Goal: Task Accomplishment & Management: Manage account settings

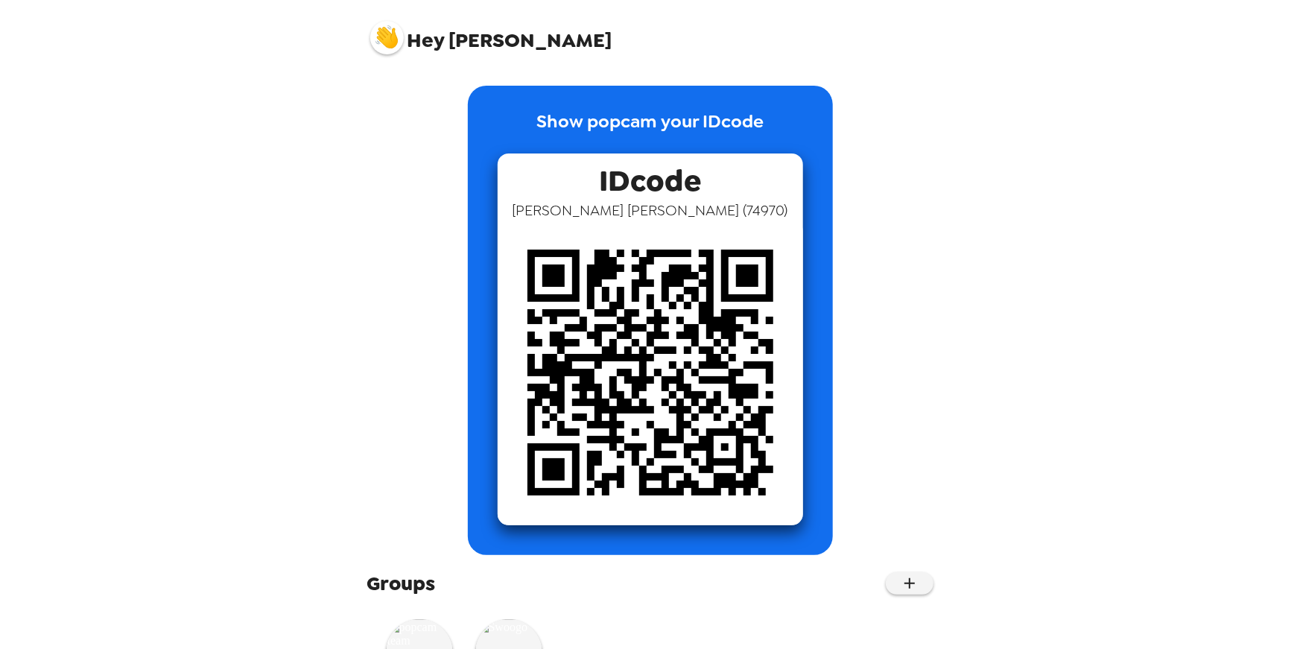
click at [386, 38] on img at bounding box center [387, 38] width 34 height 34
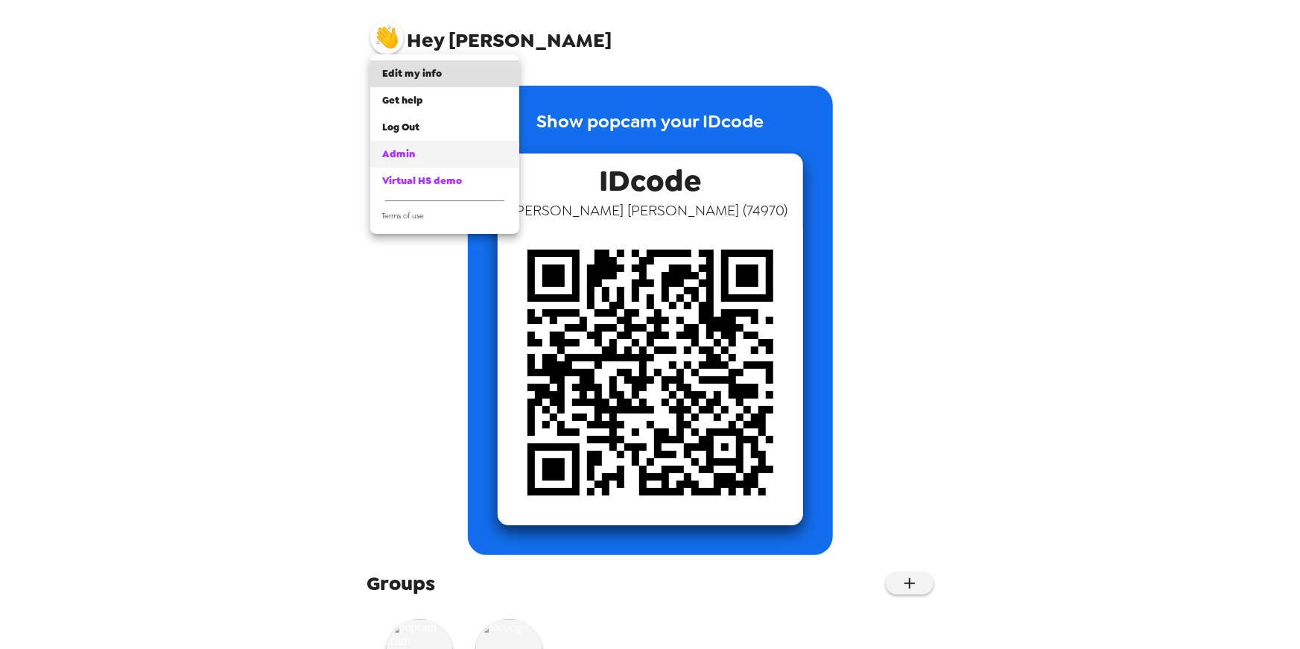
click at [407, 159] on span "Admin" at bounding box center [398, 153] width 33 height 13
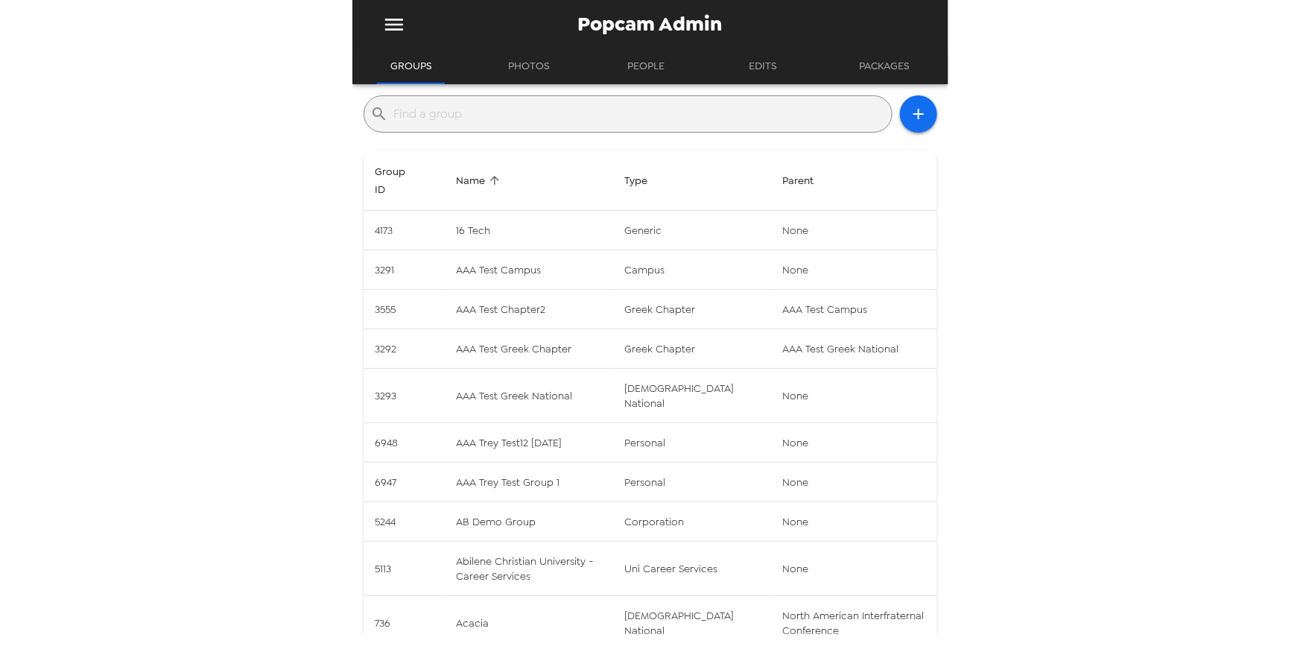
click at [454, 126] on div "​" at bounding box center [627, 113] width 529 height 37
click at [491, 110] on input "text" at bounding box center [640, 114] width 492 height 24
type input "rtm"
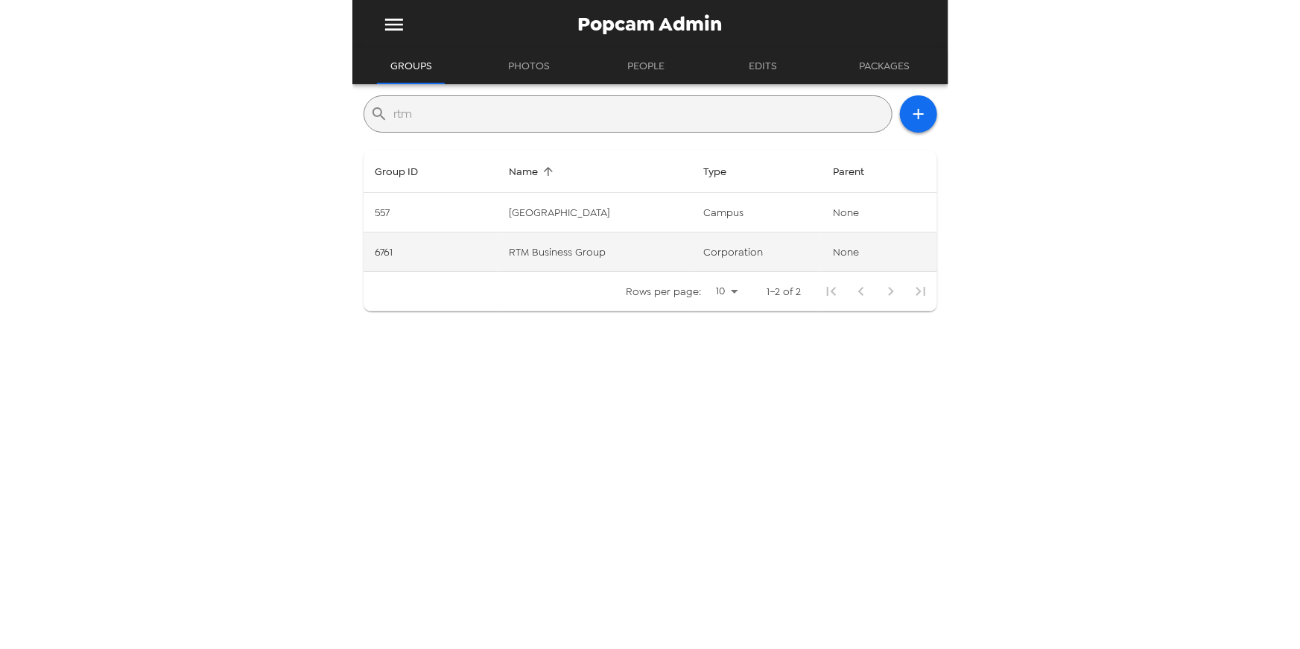
click at [543, 247] on td "RTM Business Group" at bounding box center [595, 251] width 194 height 39
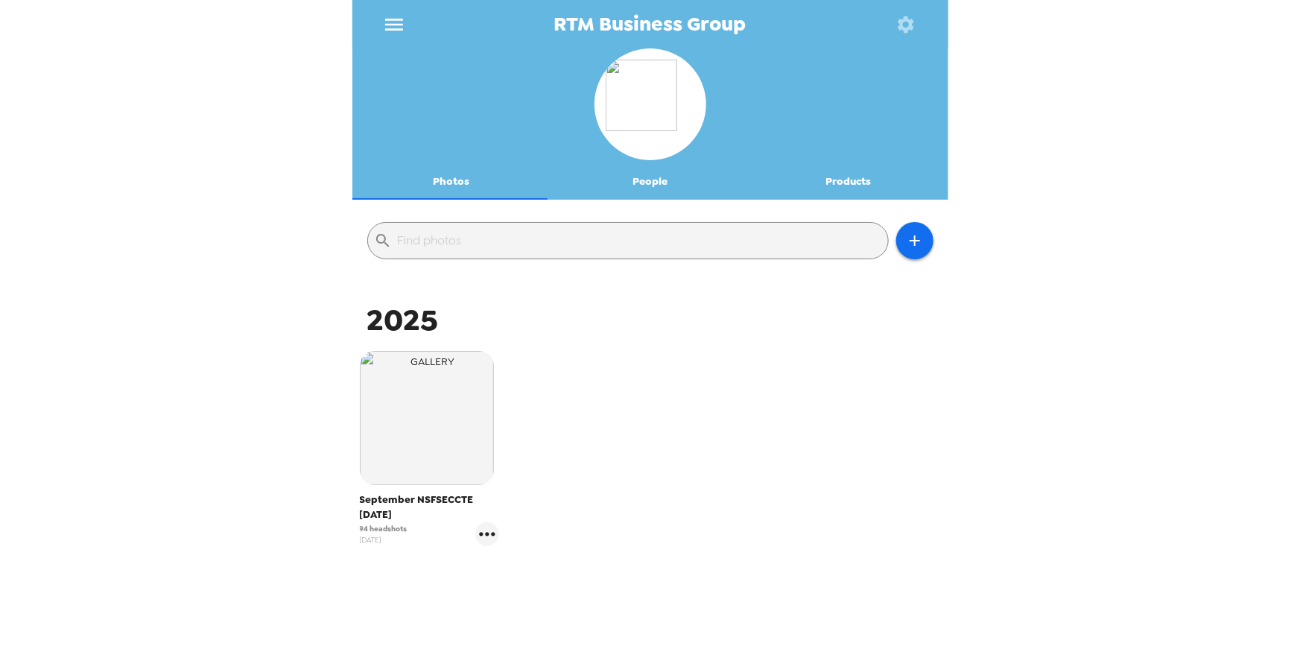
click at [829, 182] on button "Products" at bounding box center [848, 182] width 199 height 36
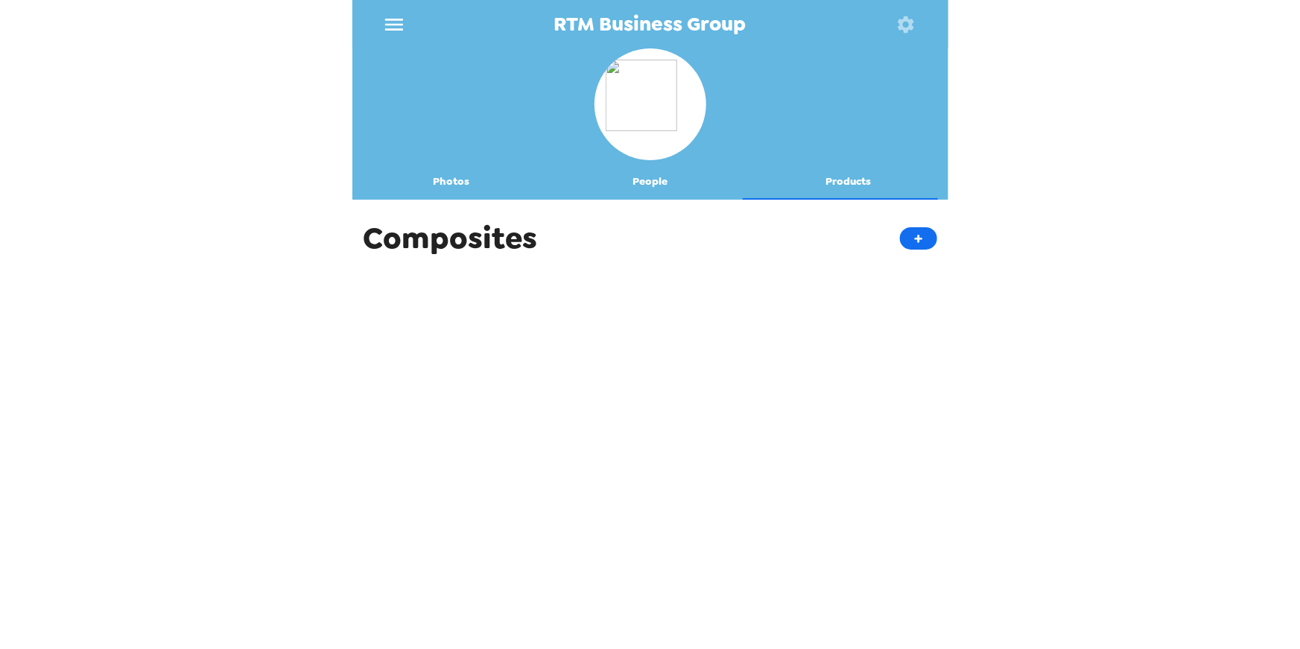
click at [905, 30] on icon "button" at bounding box center [905, 24] width 16 height 16
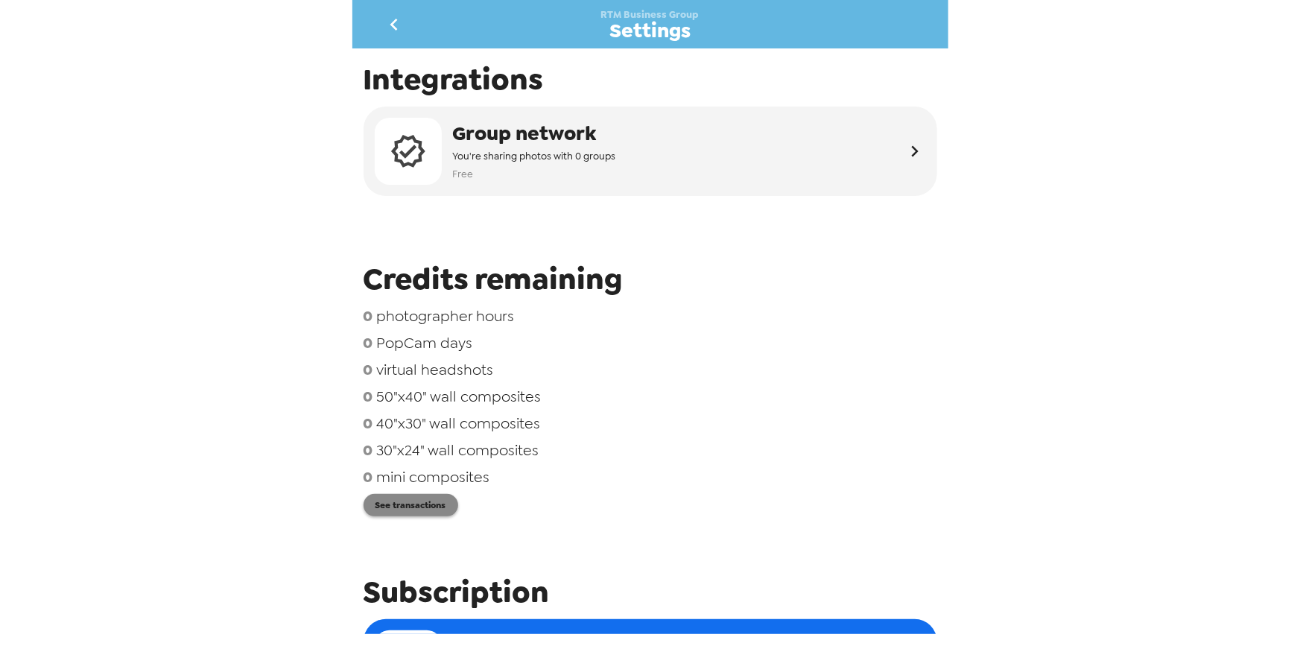
click at [407, 506] on button "See transactions" at bounding box center [410, 505] width 95 height 22
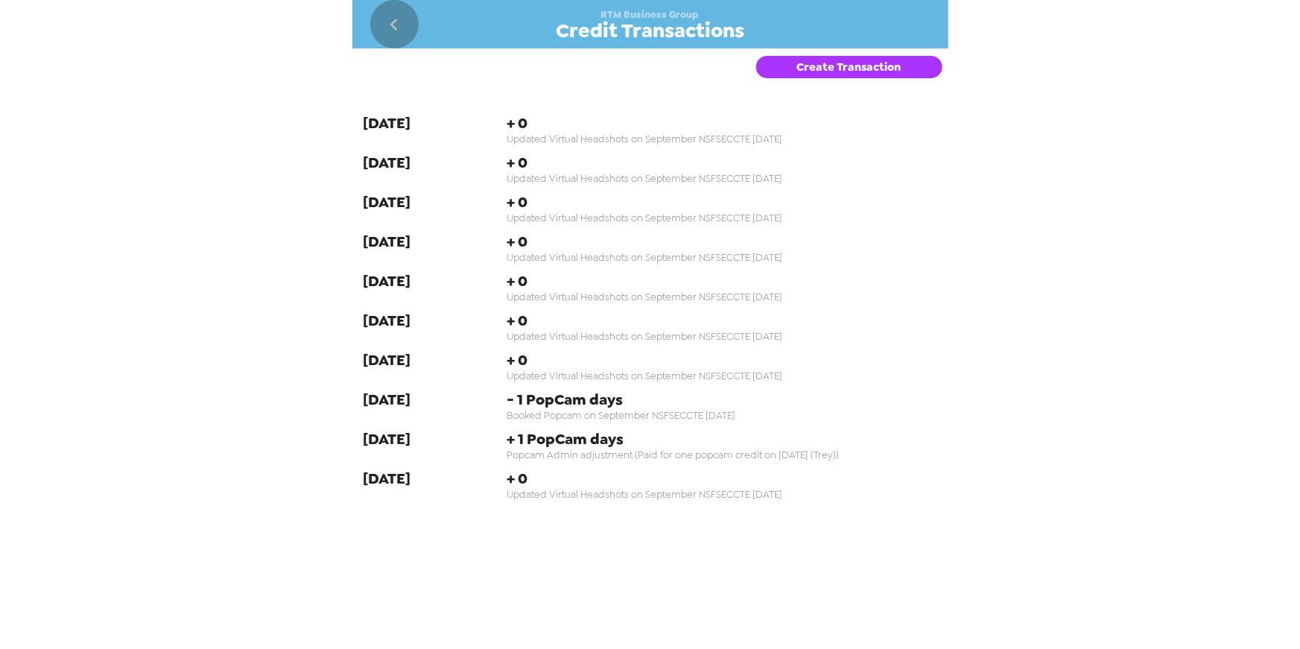
click at [398, 20] on icon "go back" at bounding box center [394, 25] width 24 height 24
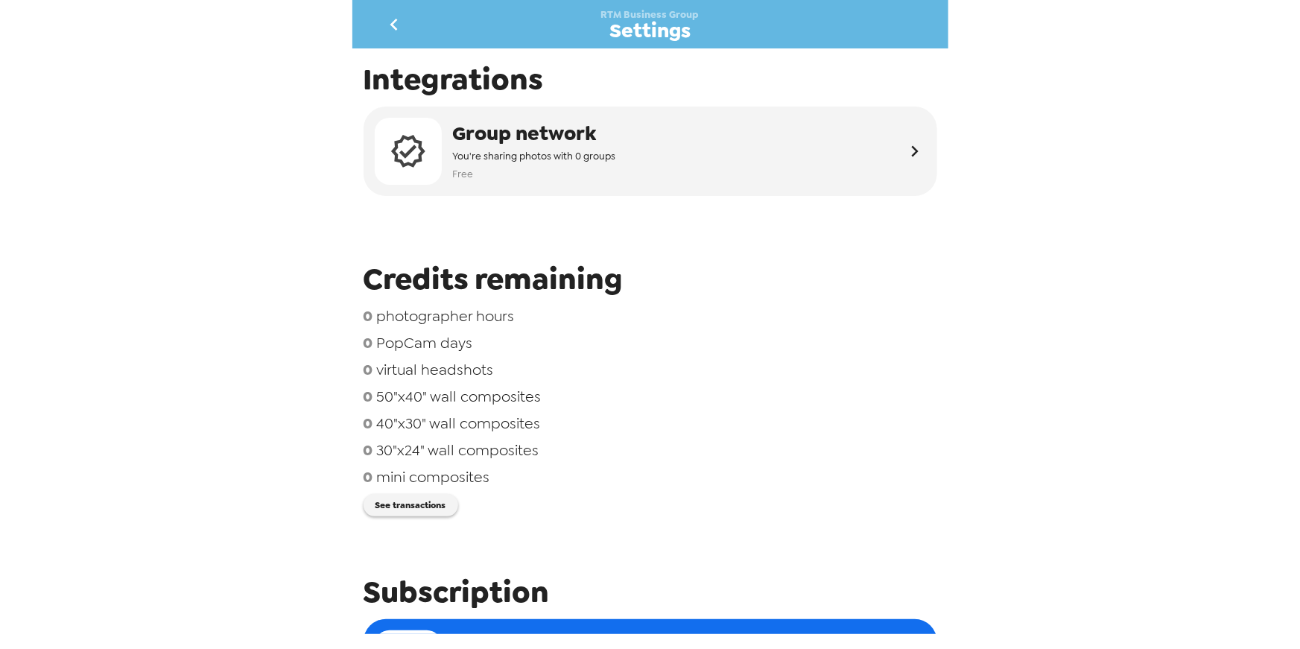
click at [384, 23] on icon "go back" at bounding box center [394, 25] width 24 height 24
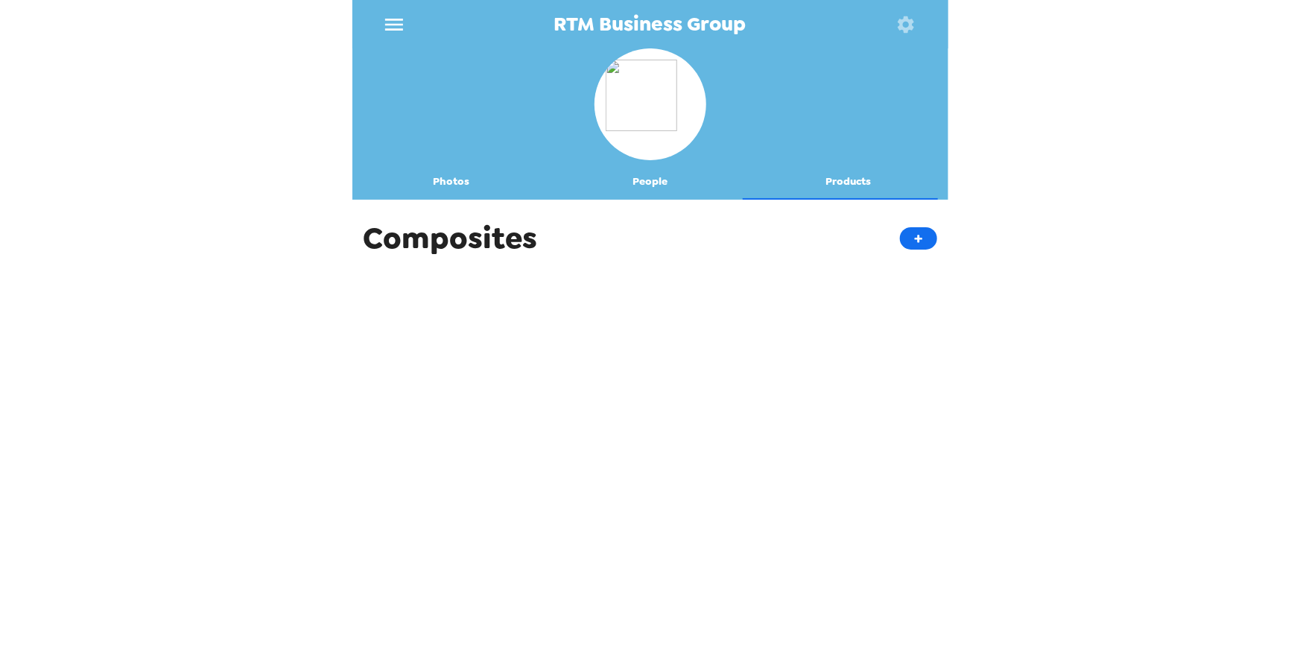
click at [835, 179] on button "Products" at bounding box center [848, 182] width 199 height 36
click at [652, 181] on button "People" at bounding box center [649, 182] width 199 height 36
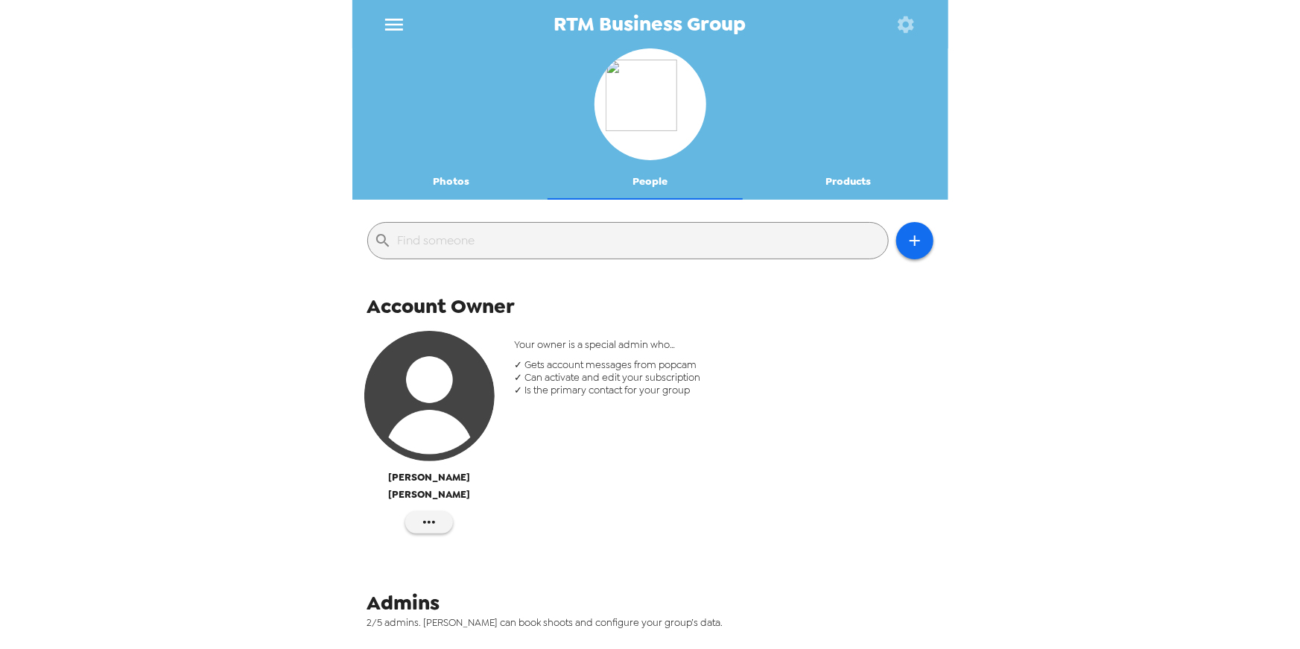
click at [912, 30] on icon "button" at bounding box center [905, 24] width 21 height 21
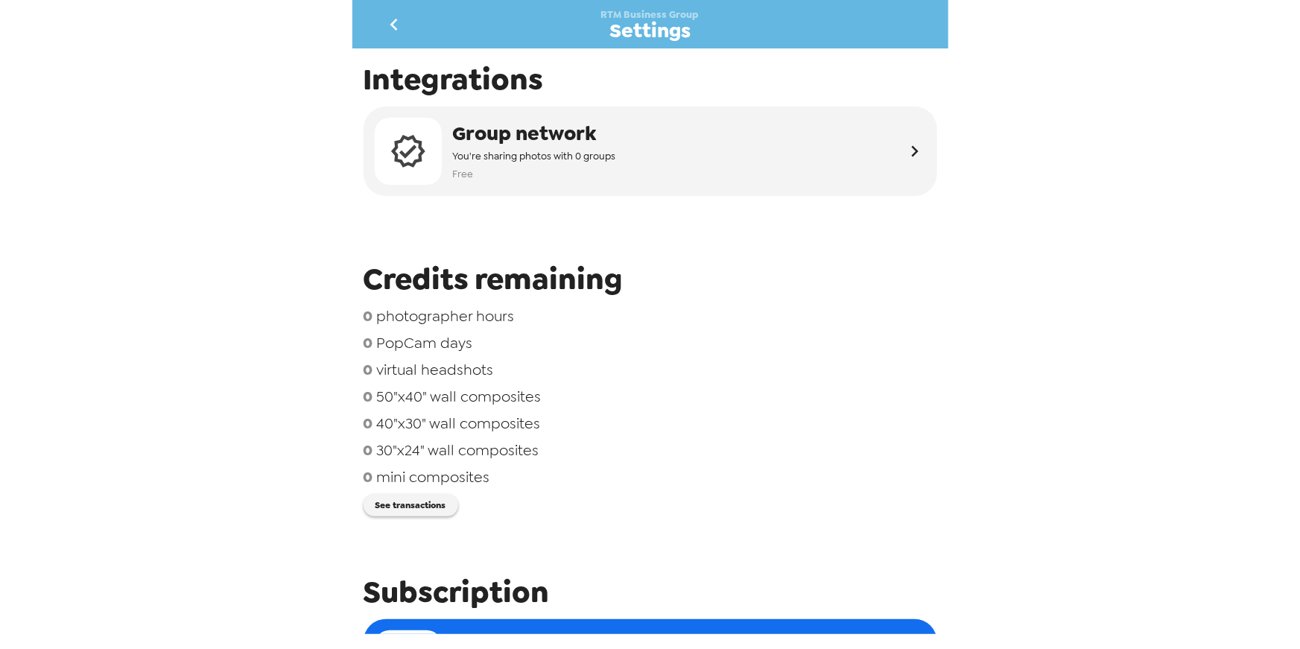
click at [406, 35] on button "go back" at bounding box center [394, 24] width 48 height 48
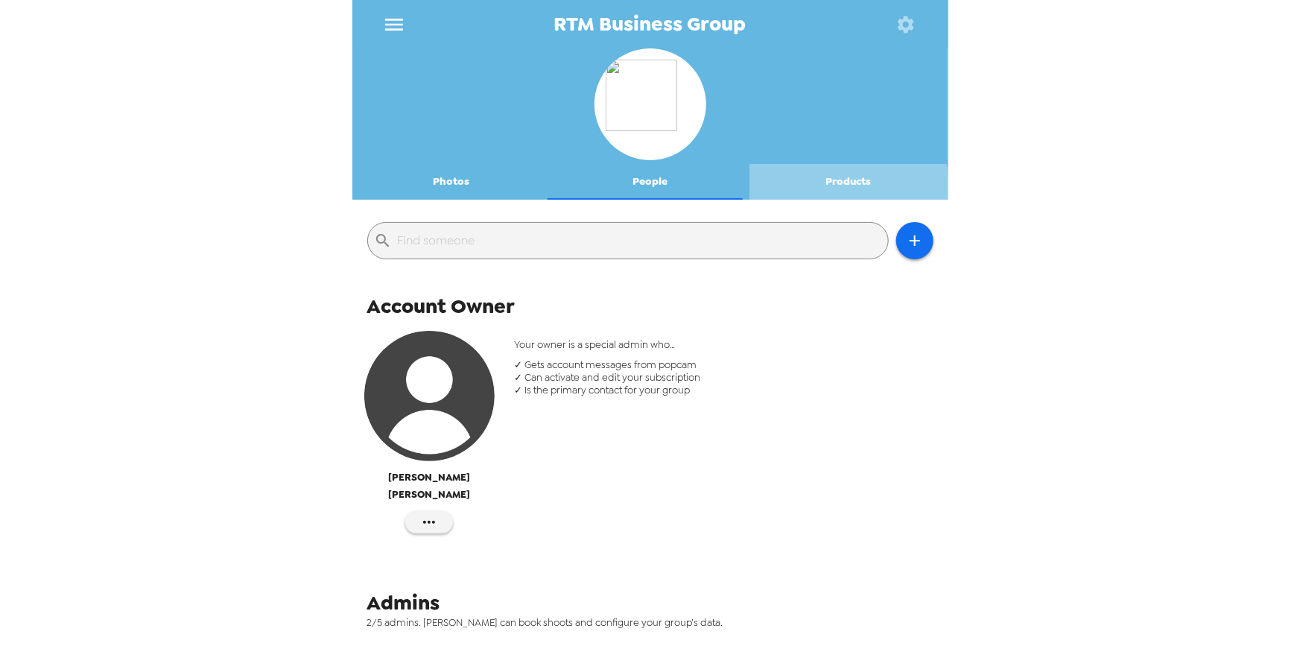
click at [841, 186] on button "Products" at bounding box center [848, 182] width 199 height 36
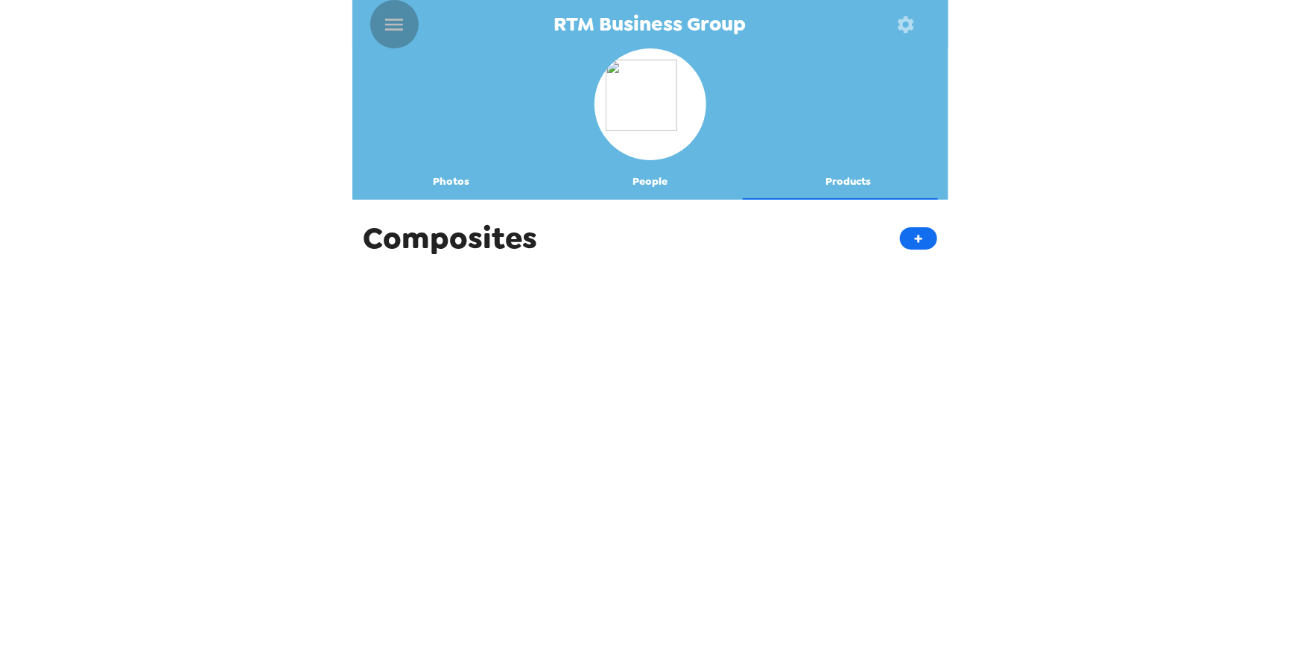
click at [387, 24] on icon "menu" at bounding box center [394, 25] width 18 height 12
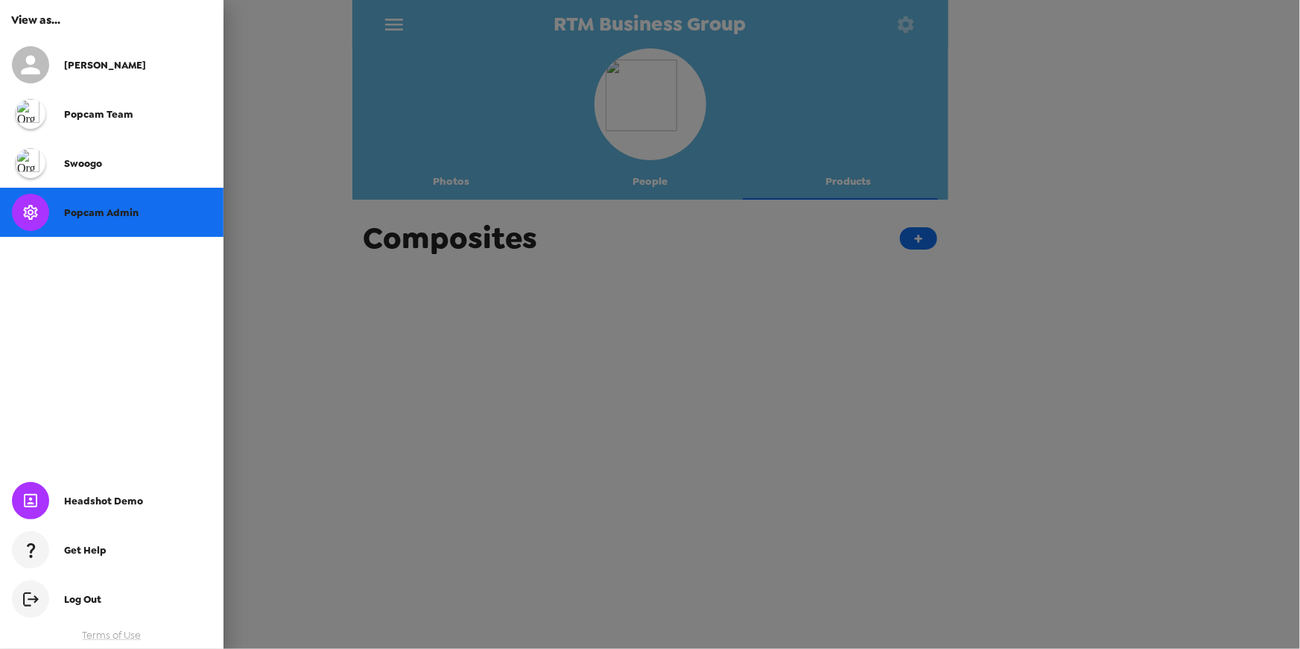
click at [393, 25] on div at bounding box center [650, 324] width 1300 height 649
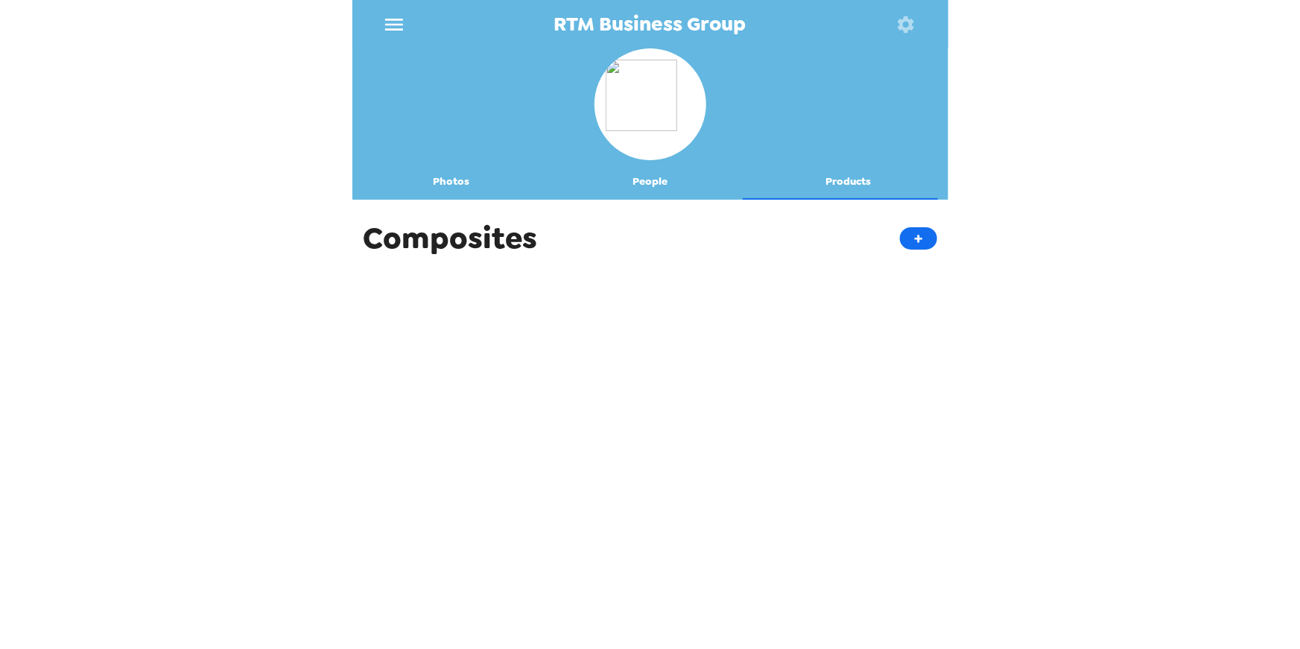
click at [903, 30] on icon "button" at bounding box center [905, 24] width 16 height 16
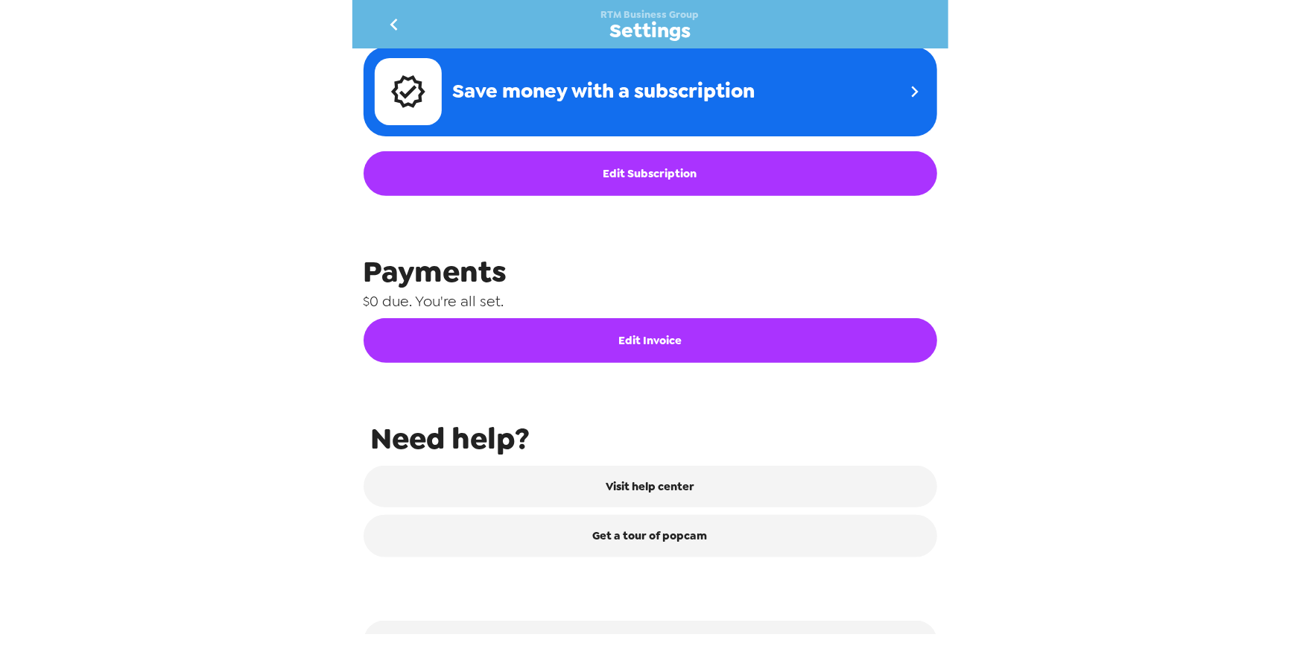
scroll to position [611, 0]
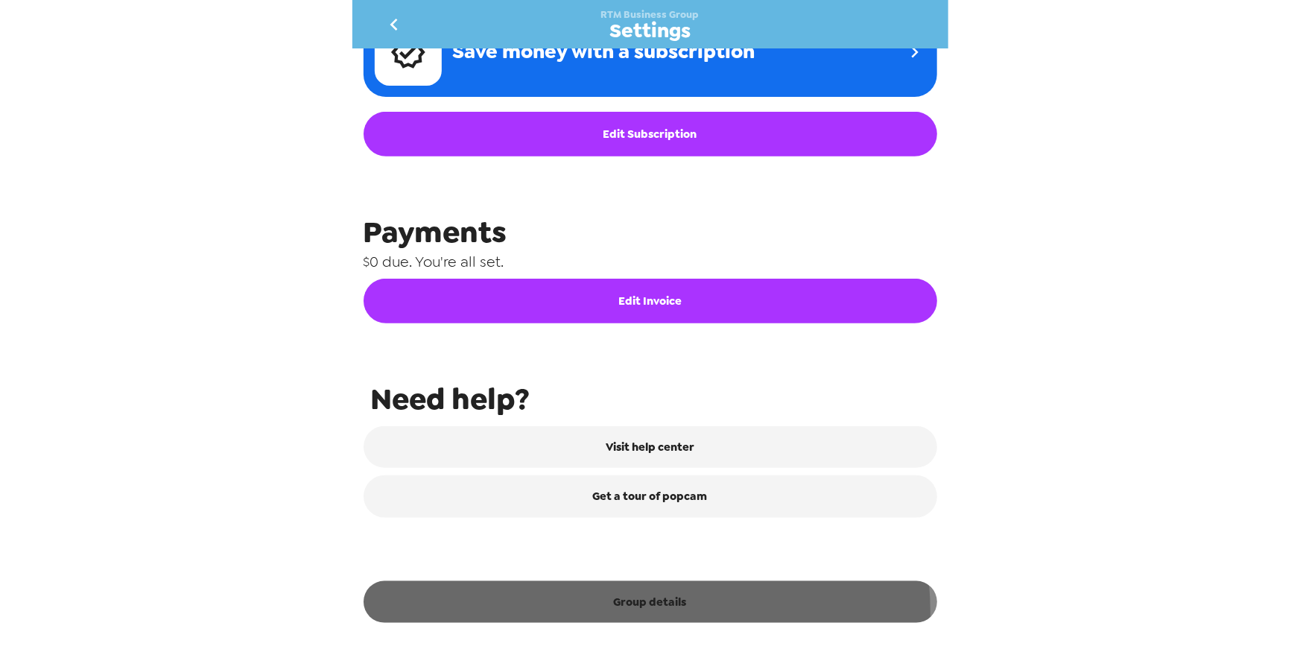
click at [646, 612] on button "Group details" at bounding box center [649, 602] width 573 height 42
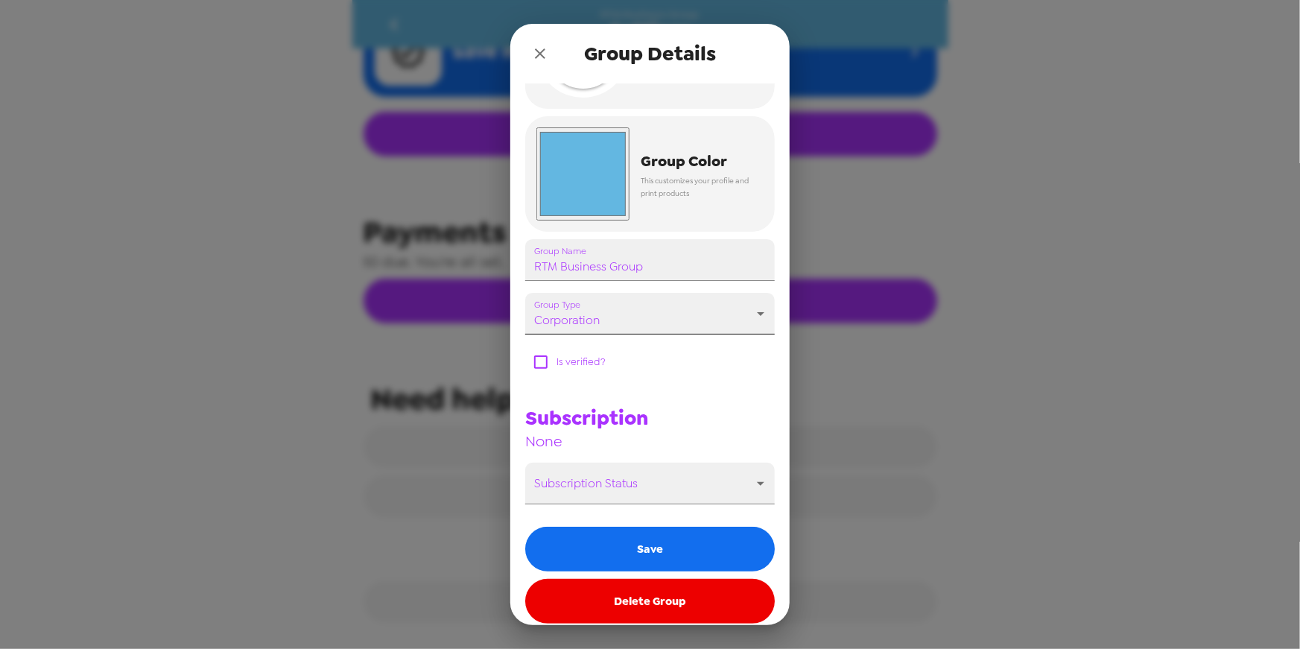
scroll to position [103, 0]
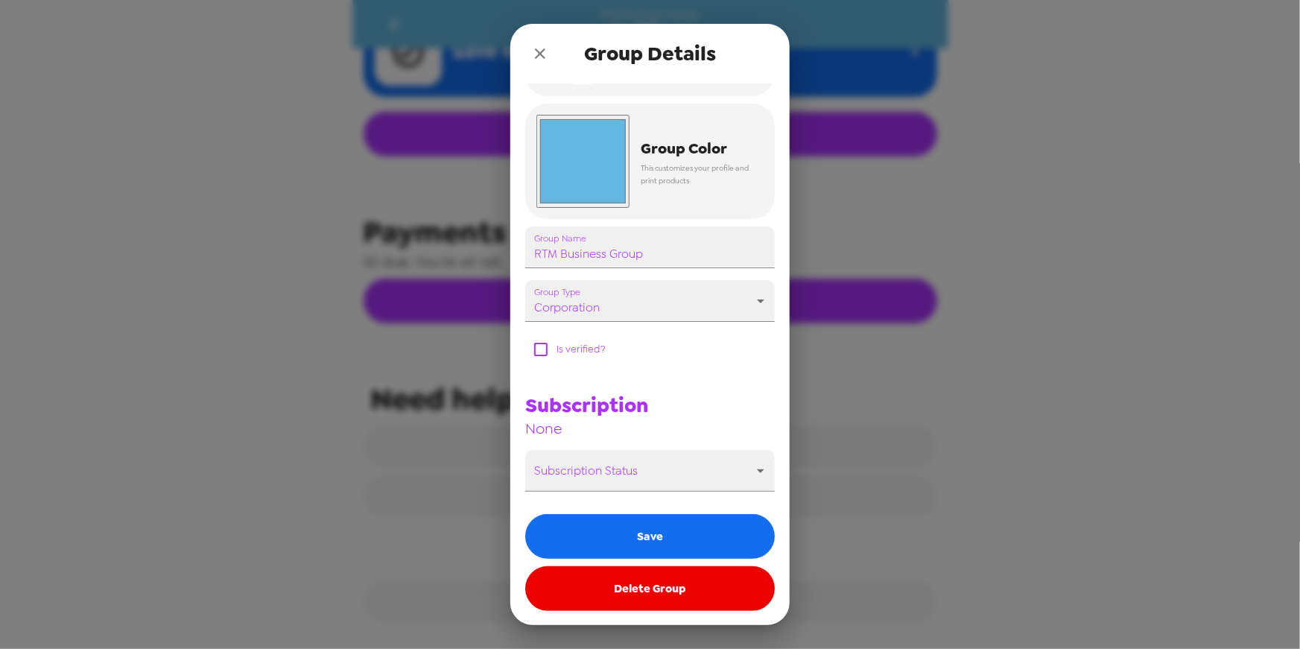
click at [921, 146] on div "Group Details Group Logo Logos must be a 2000x2000 pixel PNG with a transparent…" at bounding box center [650, 324] width 1300 height 649
click at [535, 52] on icon "close" at bounding box center [540, 54] width 18 height 18
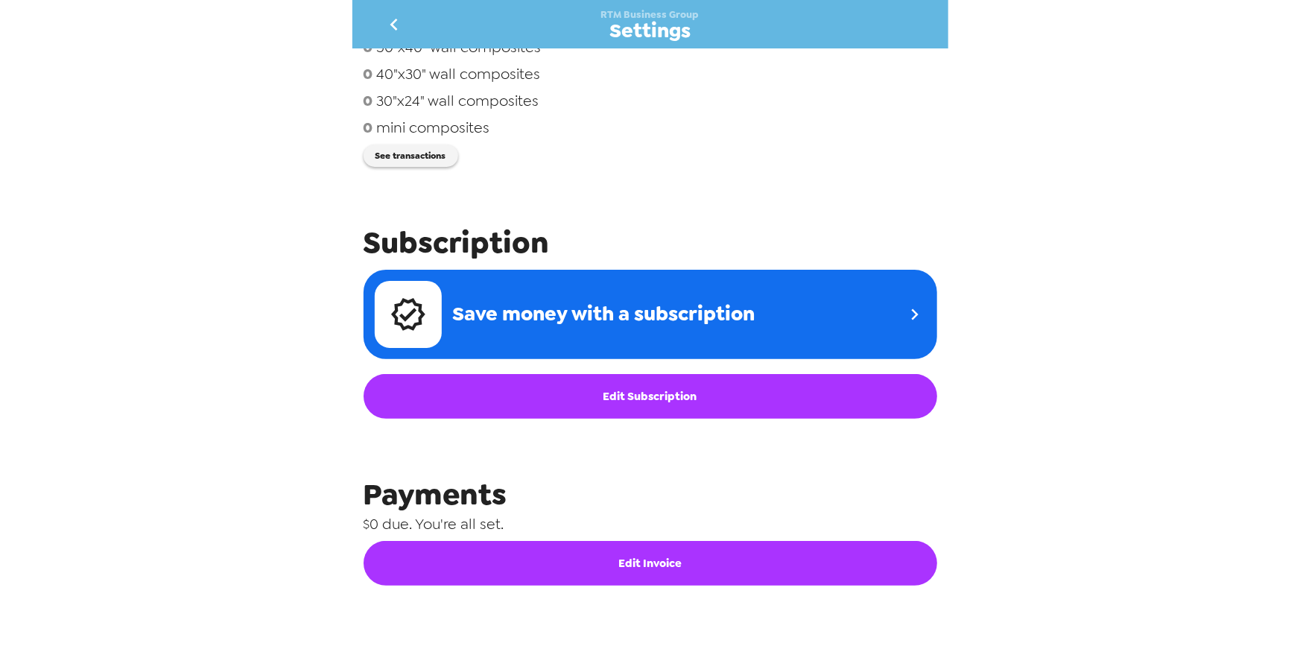
scroll to position [298, 0]
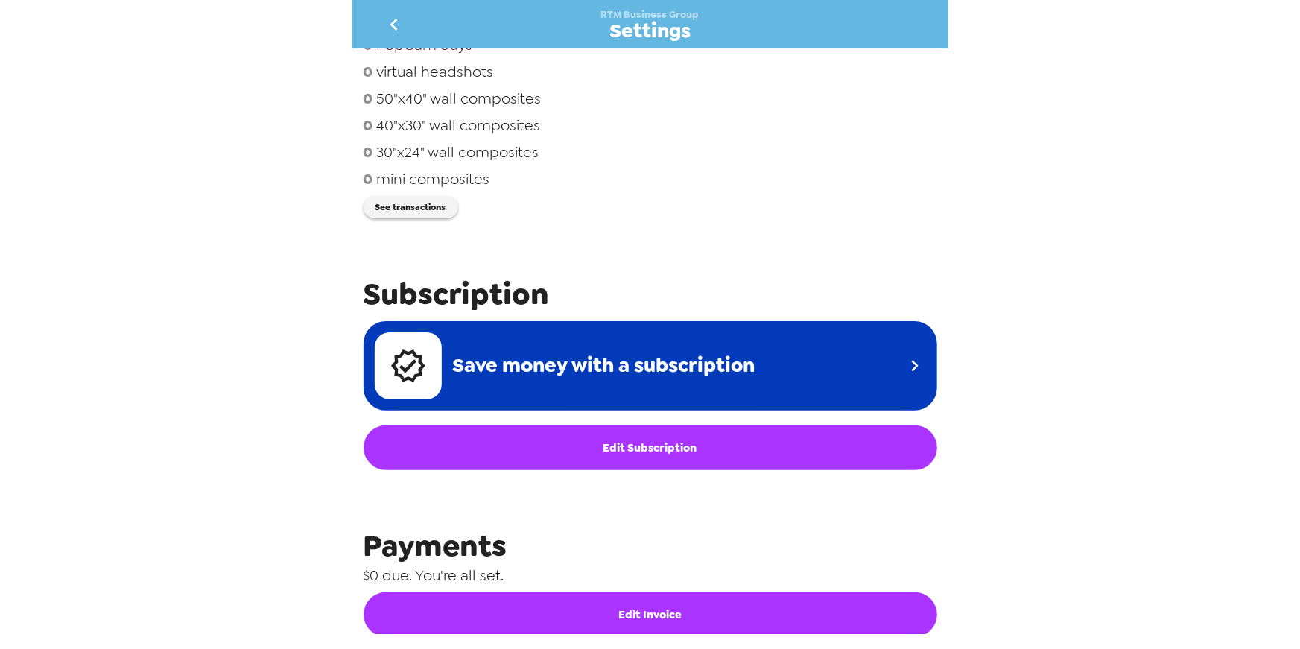
click at [679, 370] on span "Save money with a subscription" at bounding box center [604, 366] width 302 height 28
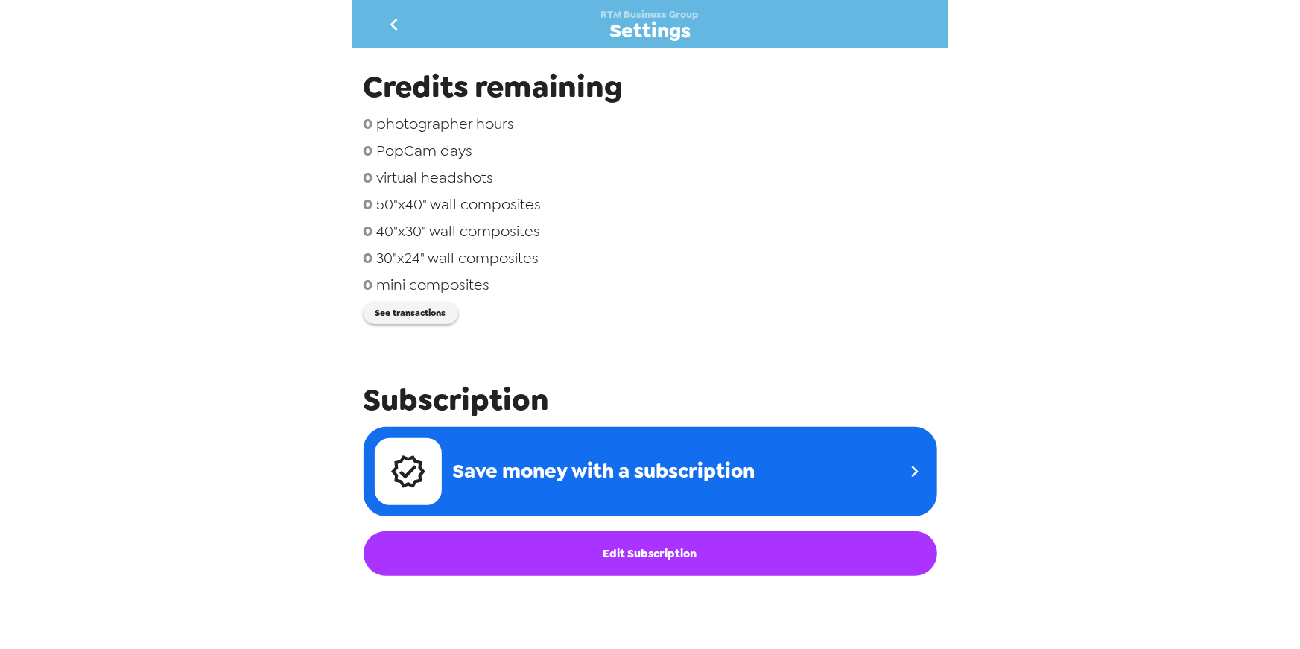
scroll to position [0, 0]
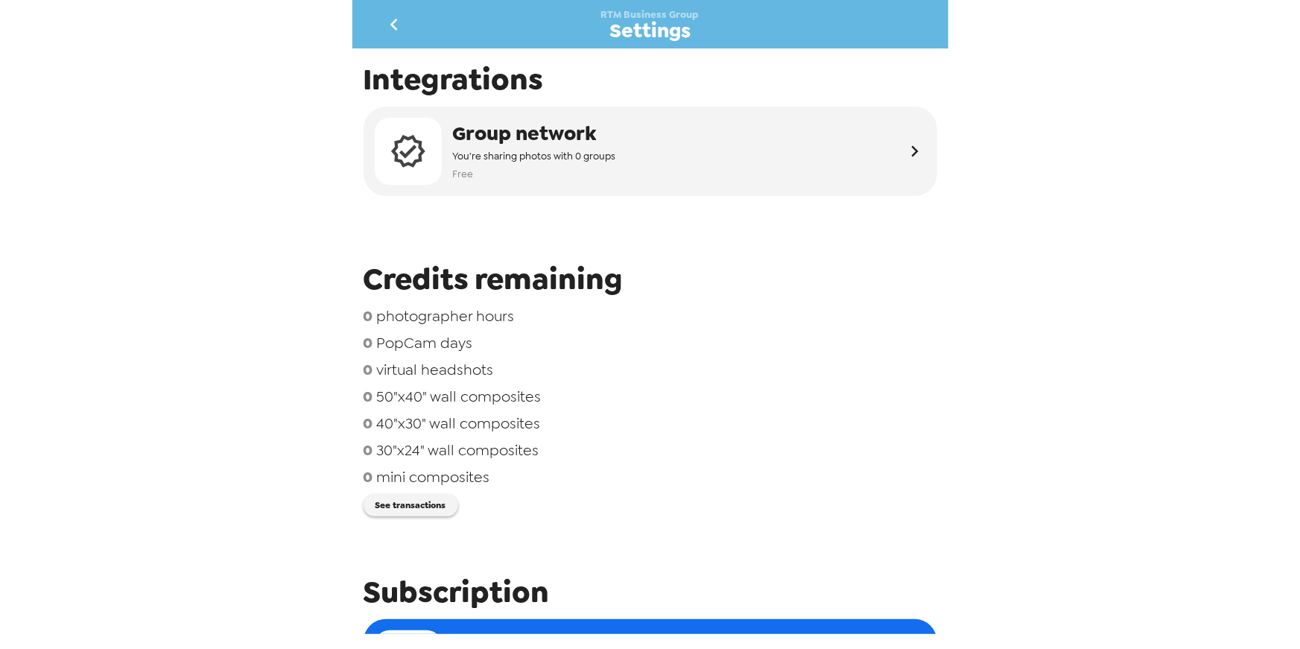
click at [394, 33] on icon "go back" at bounding box center [394, 25] width 24 height 24
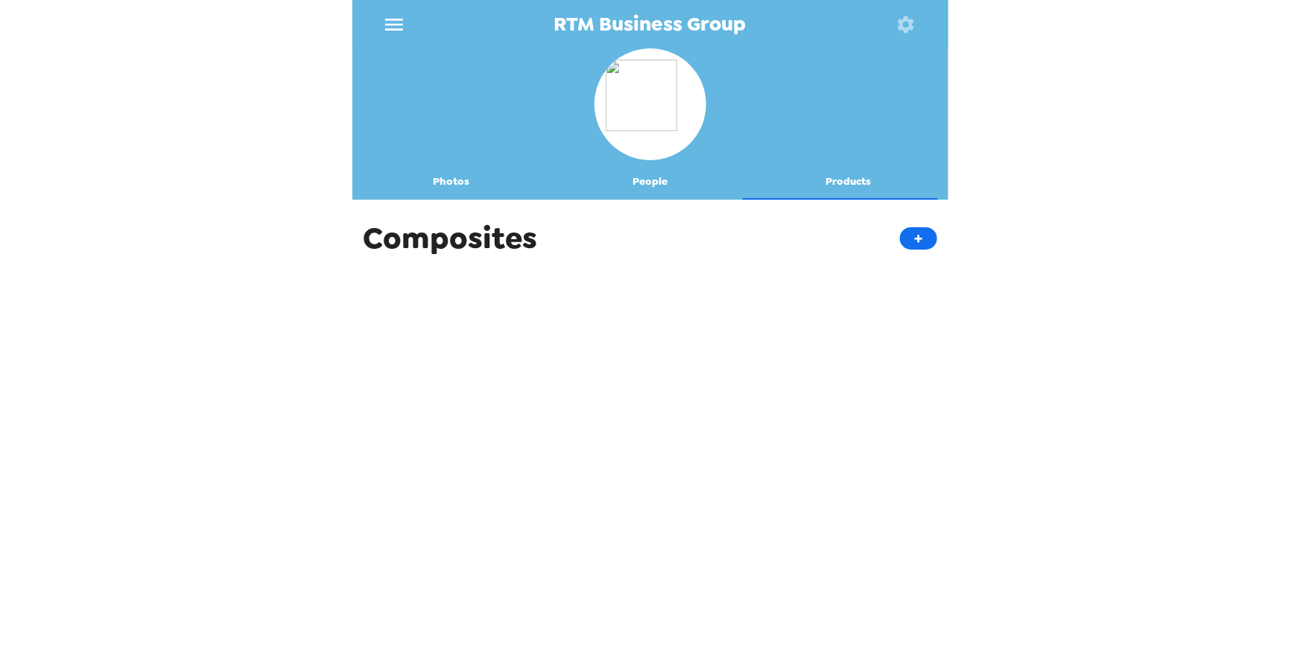
click at [451, 178] on button "Photos" at bounding box center [451, 182] width 199 height 36
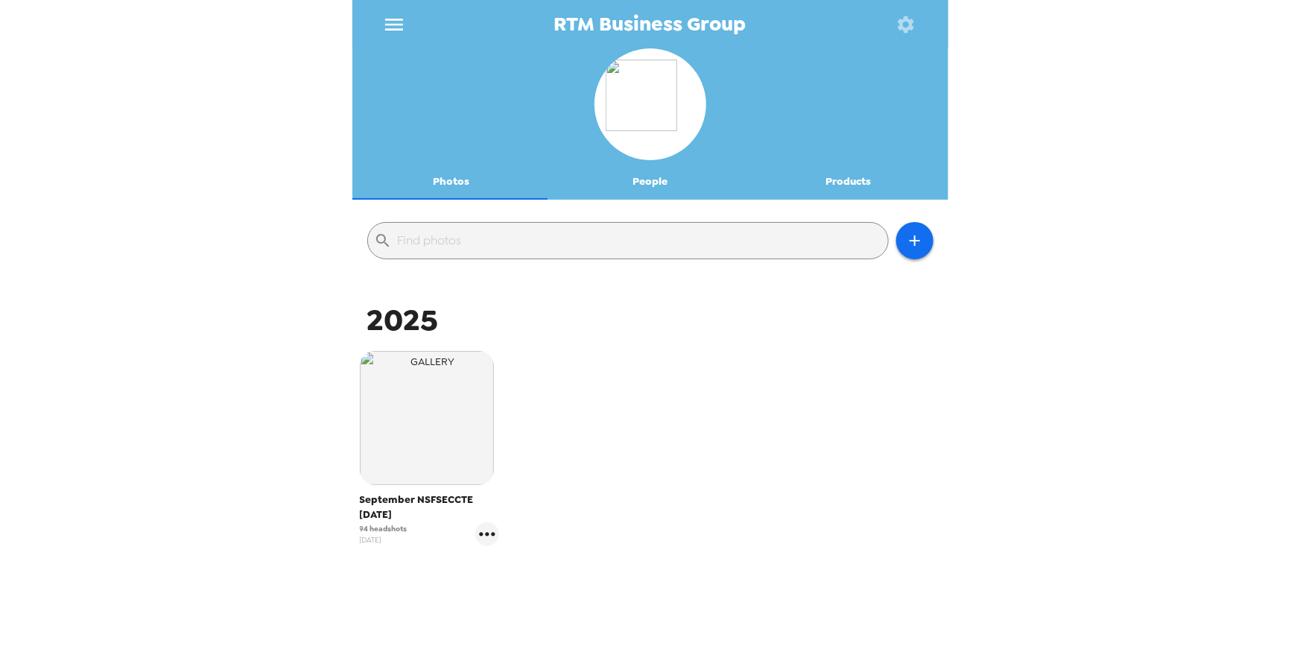
click at [641, 173] on button "People" at bounding box center [649, 182] width 199 height 36
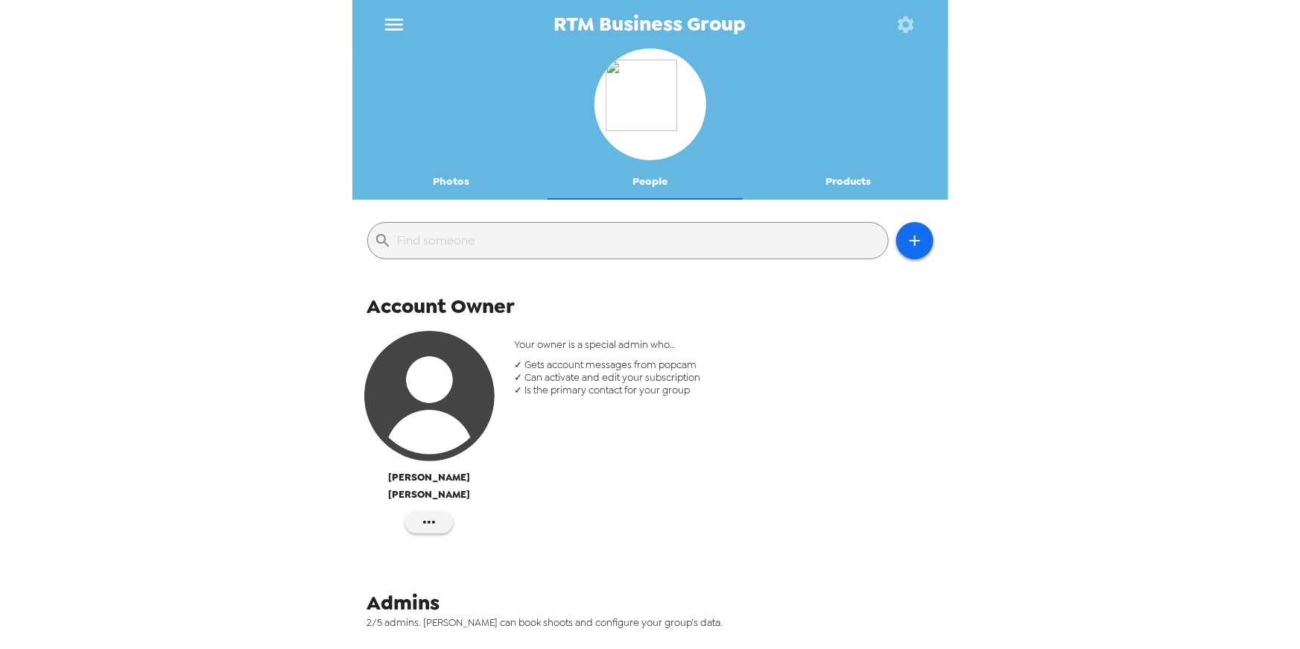
click at [827, 184] on button "Products" at bounding box center [848, 182] width 199 height 36
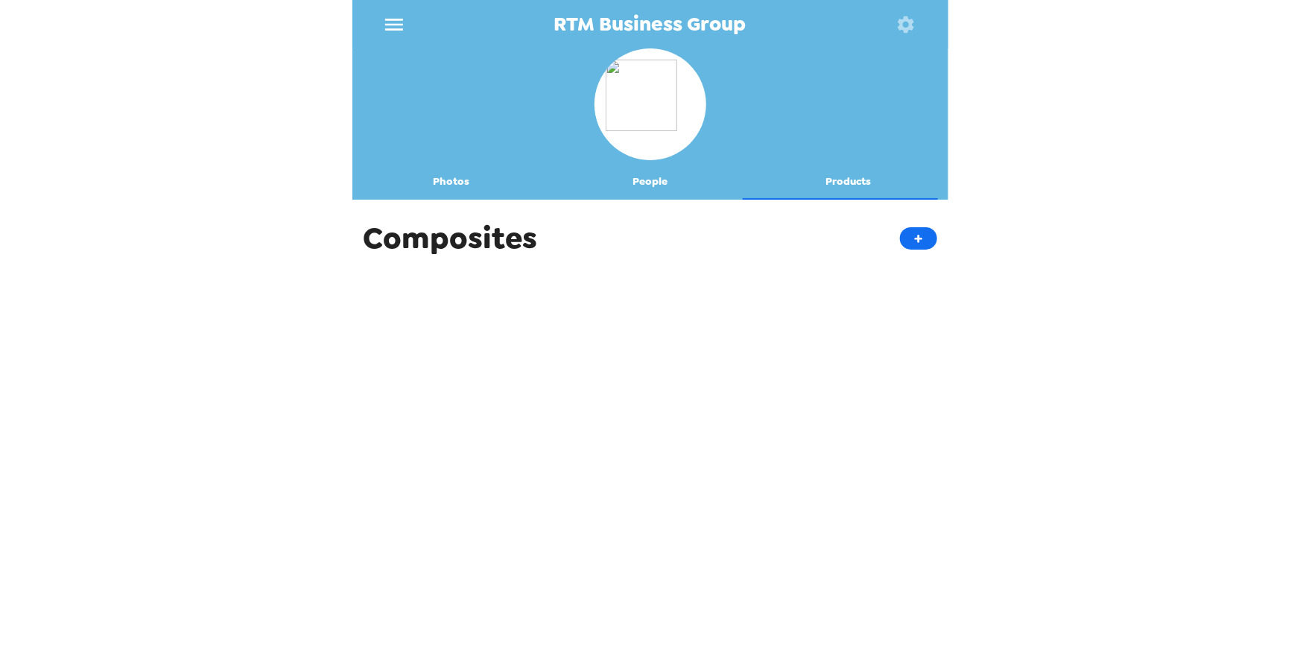
click at [644, 190] on button "People" at bounding box center [649, 182] width 199 height 36
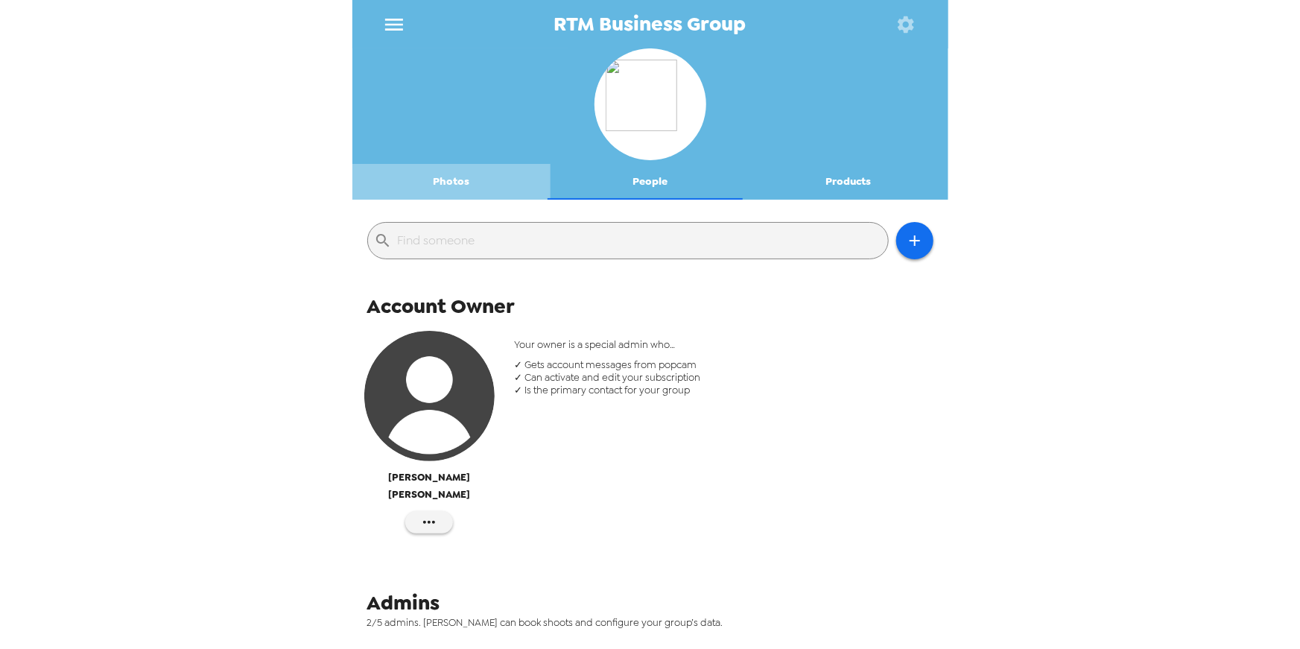
click at [453, 186] on button "Photos" at bounding box center [451, 182] width 199 height 36
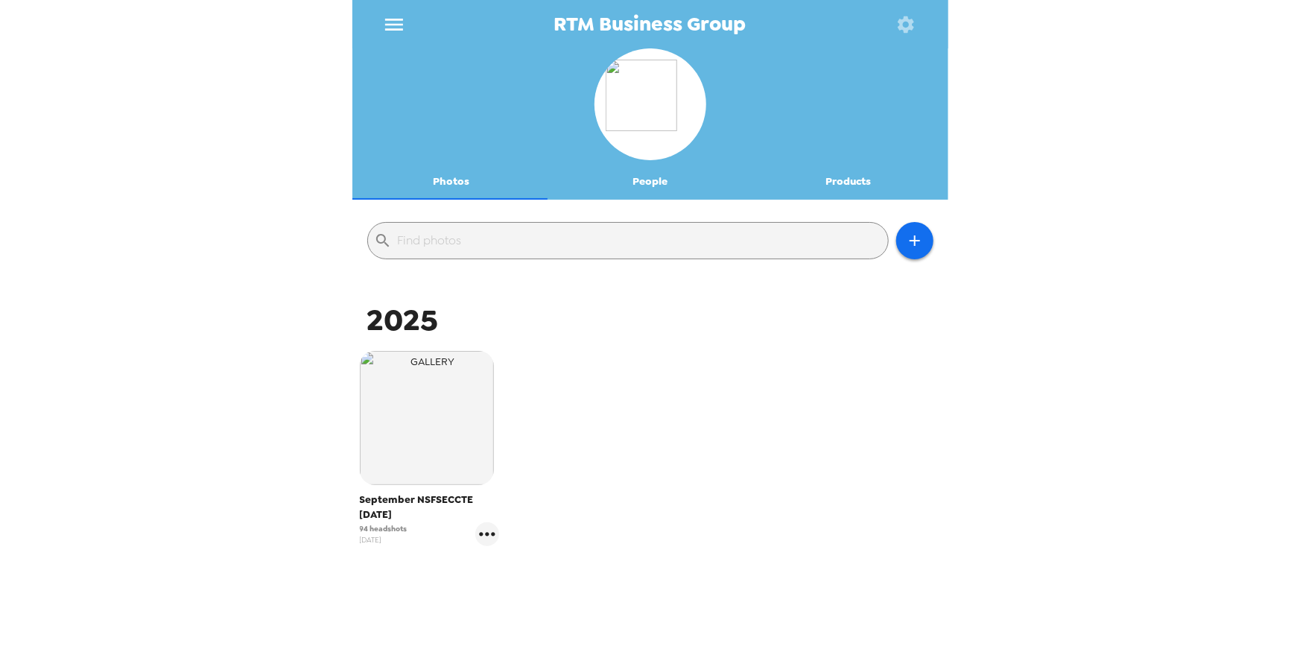
click at [403, 18] on icon "menu" at bounding box center [394, 25] width 24 height 24
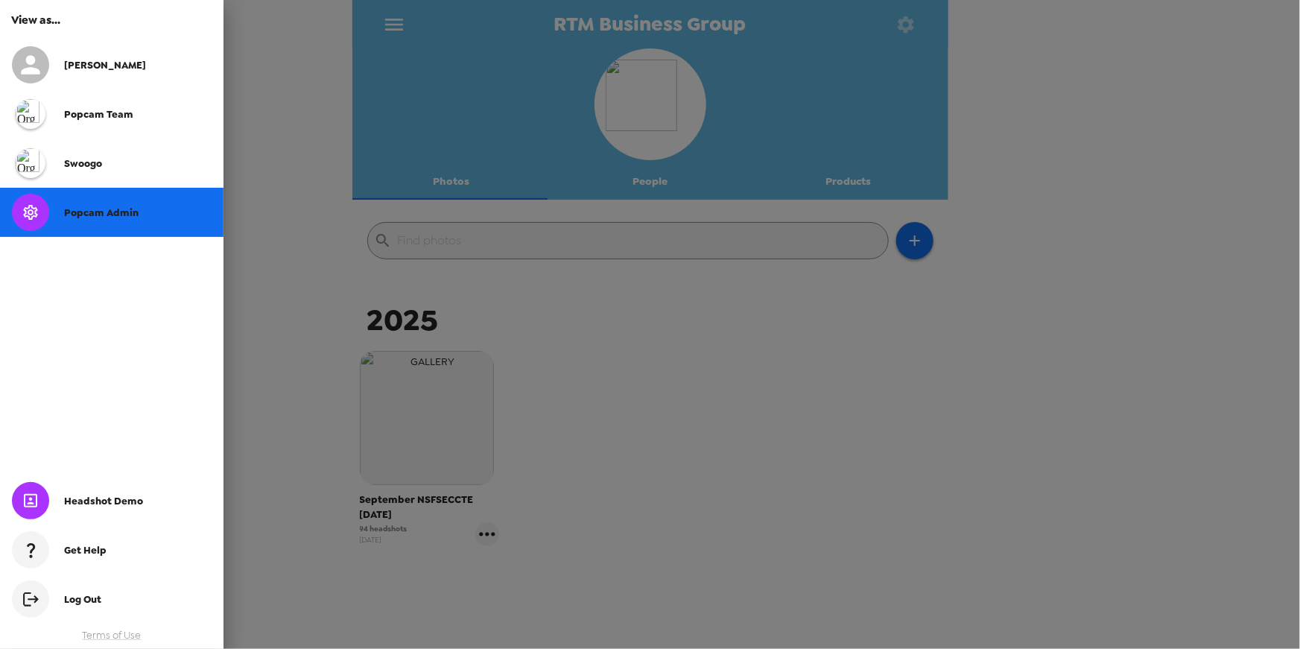
click at [404, 18] on div at bounding box center [650, 324] width 1300 height 649
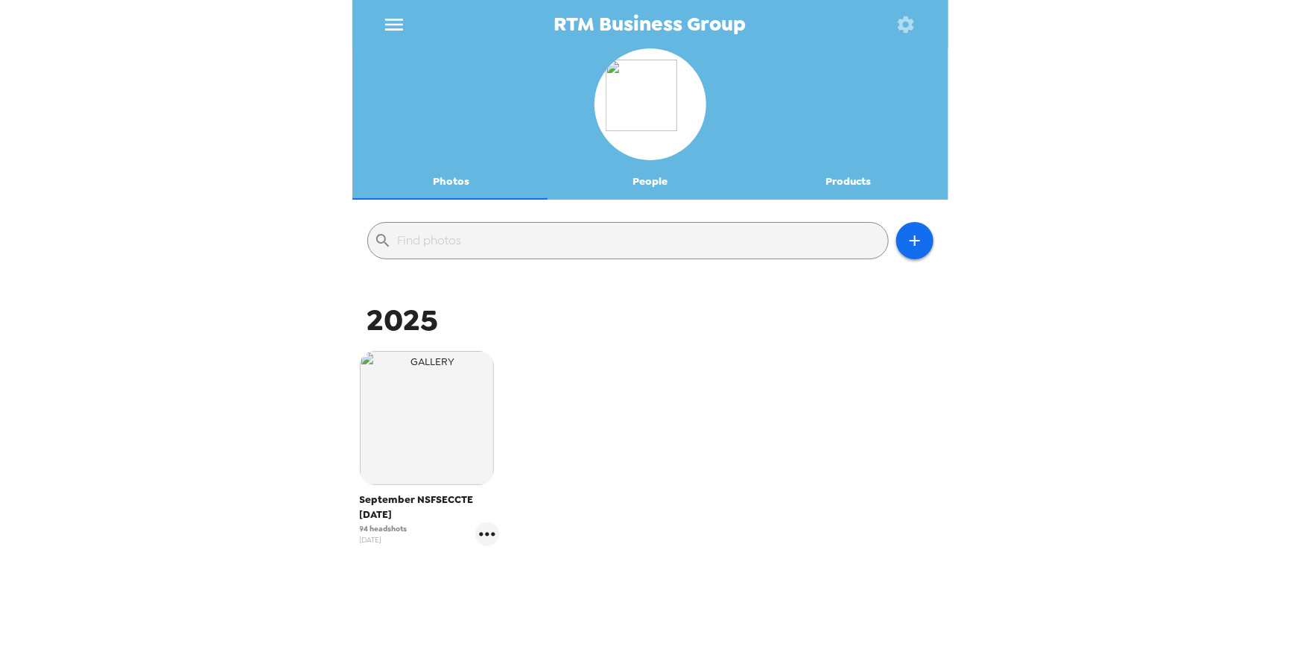
click at [915, 31] on icon "button" at bounding box center [905, 24] width 21 height 21
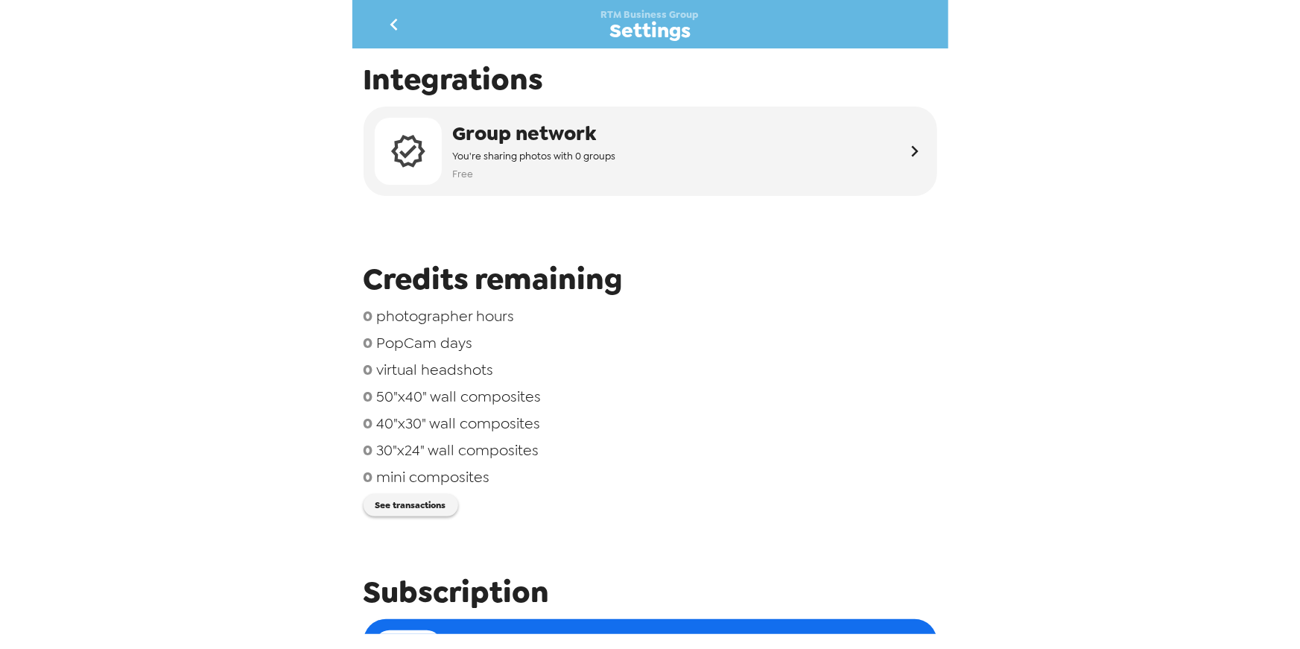
click at [708, 361] on div "0 virtual headshots" at bounding box center [649, 369] width 573 height 19
click at [433, 518] on div "Integrations Group network You're sharing photos with 0 groups Free Credits rem…" at bounding box center [650, 340] width 596 height 585
click at [436, 507] on button "See transactions" at bounding box center [410, 505] width 95 height 22
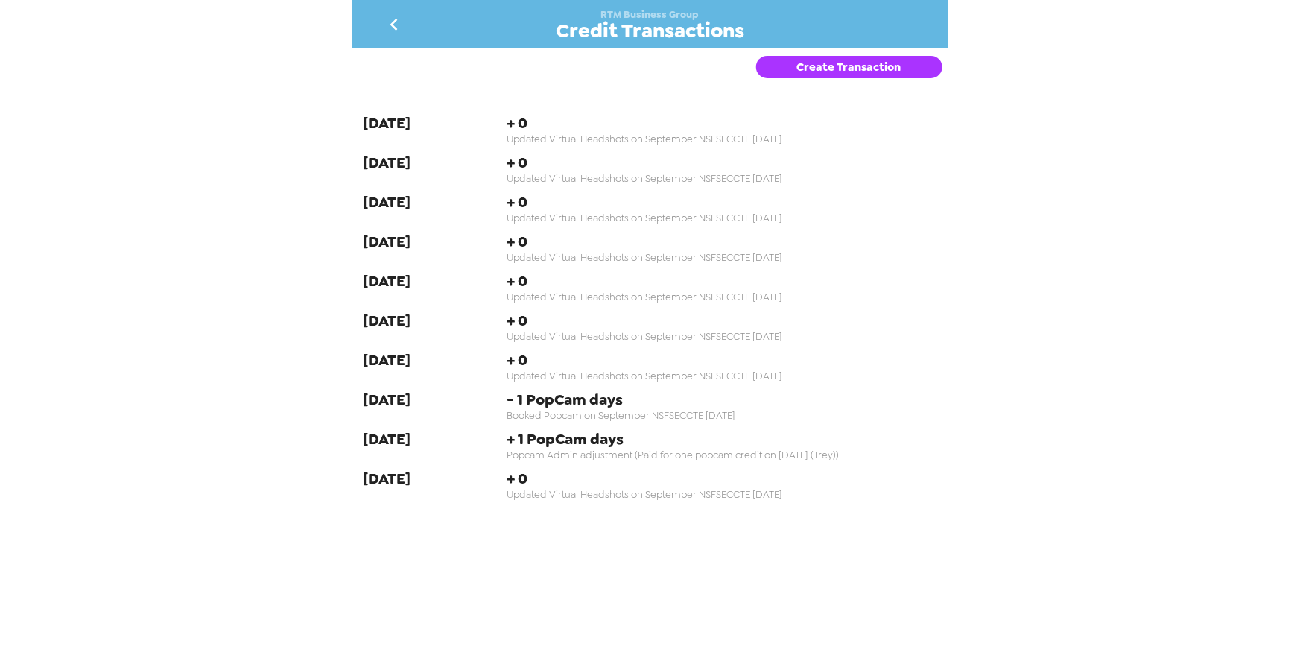
click at [861, 68] on button "Create Transaction" at bounding box center [849, 67] width 186 height 22
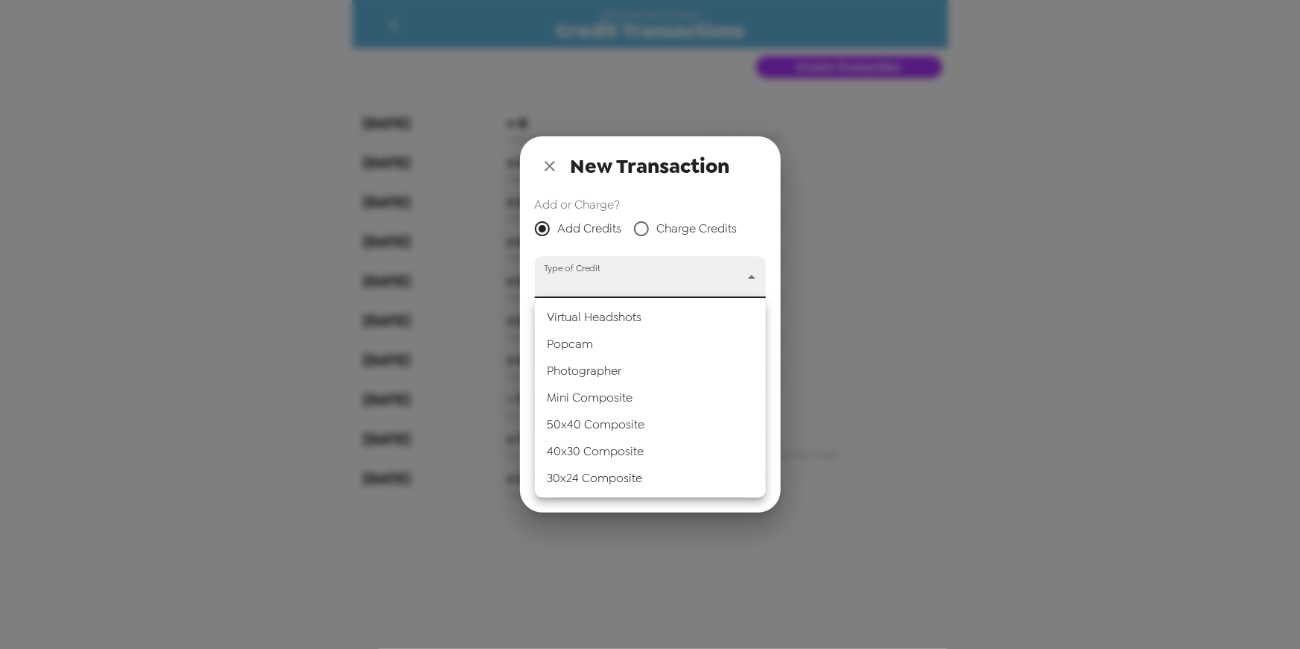
click at [736, 280] on body "RTM Business Group Credit Transactions Create Transaction [DATE] + 0 Updated Vi…" at bounding box center [650, 324] width 1300 height 649
click at [637, 340] on li "Popcam" at bounding box center [650, 344] width 231 height 27
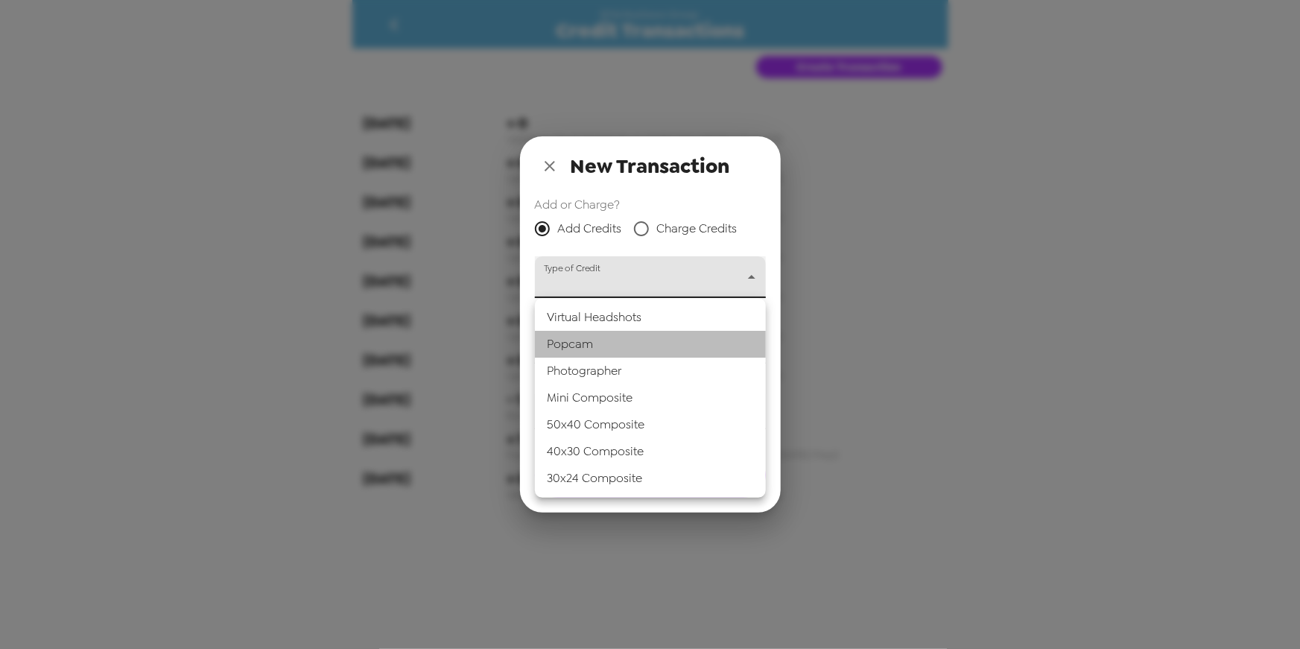
type input "popcam"
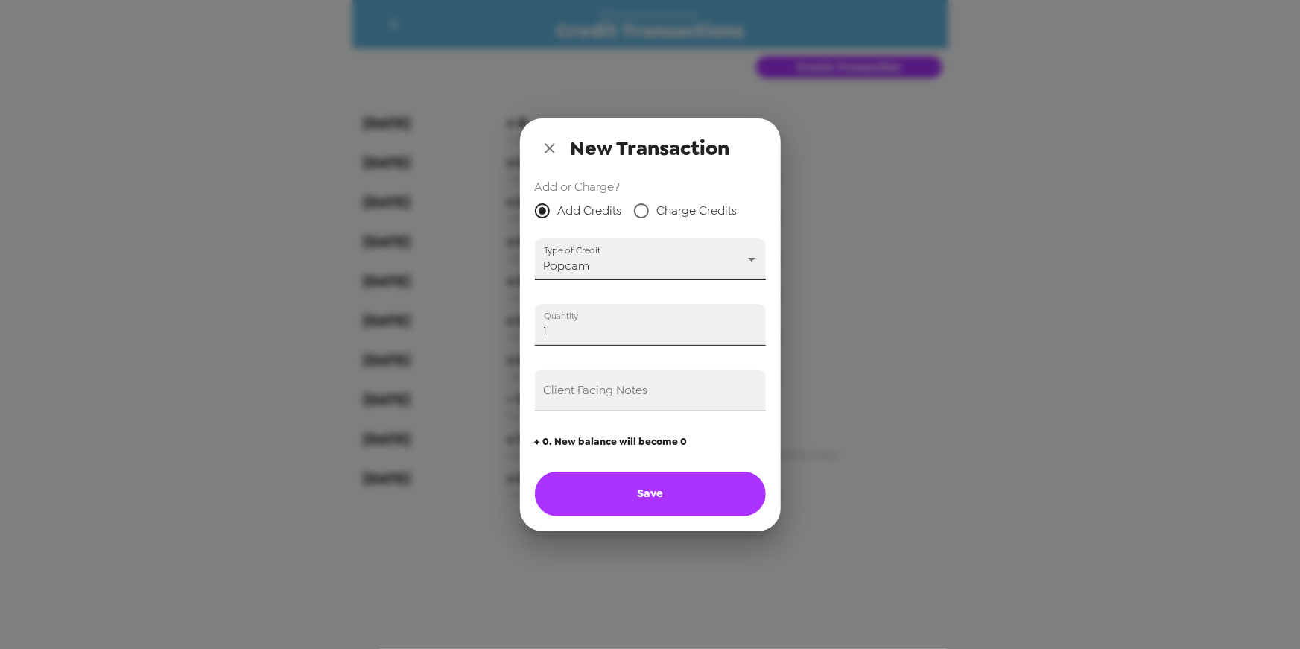
click at [752, 325] on input "1" at bounding box center [650, 325] width 231 height 42
click at [682, 491] on button "Save" at bounding box center [650, 493] width 231 height 45
type input "0"
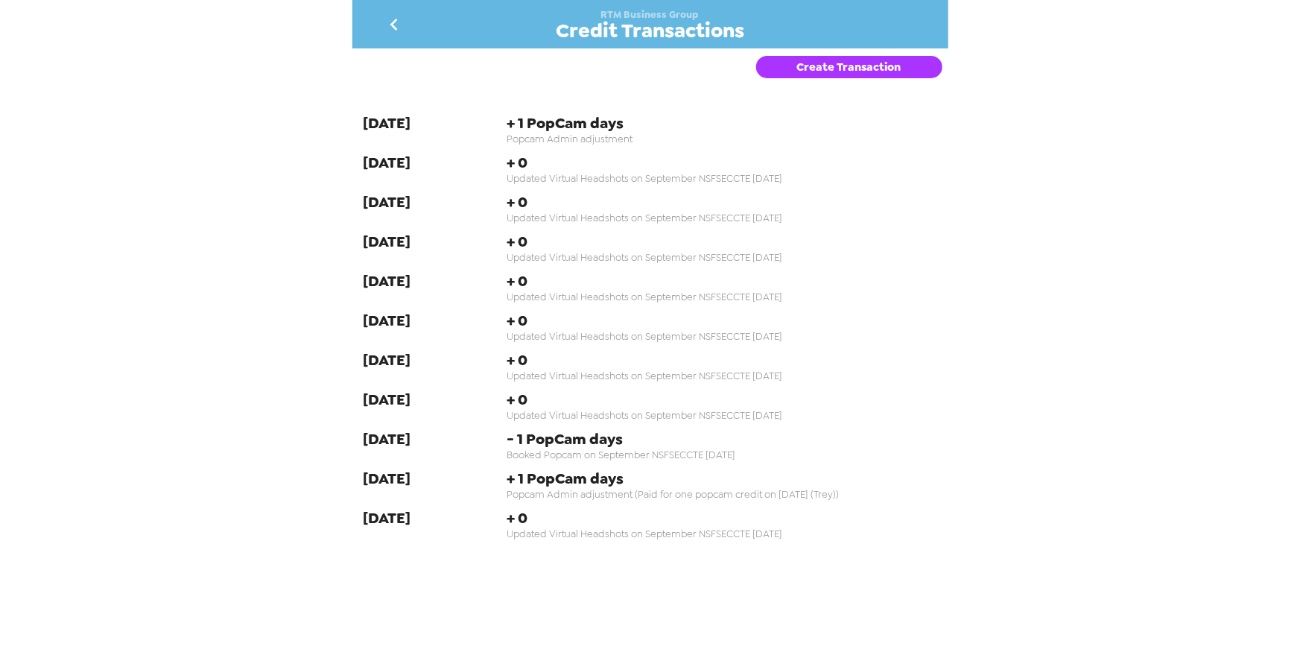
click at [399, 23] on icon "go back" at bounding box center [394, 25] width 24 height 24
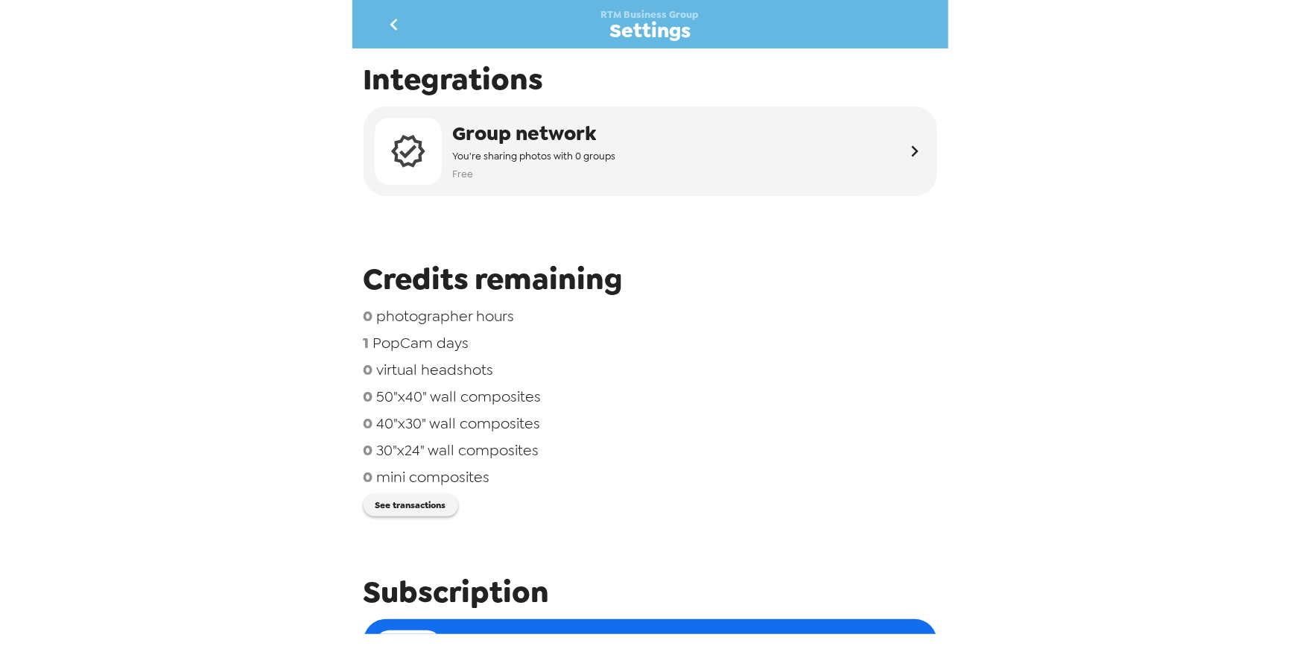
click at [400, 25] on icon "go back" at bounding box center [394, 25] width 24 height 24
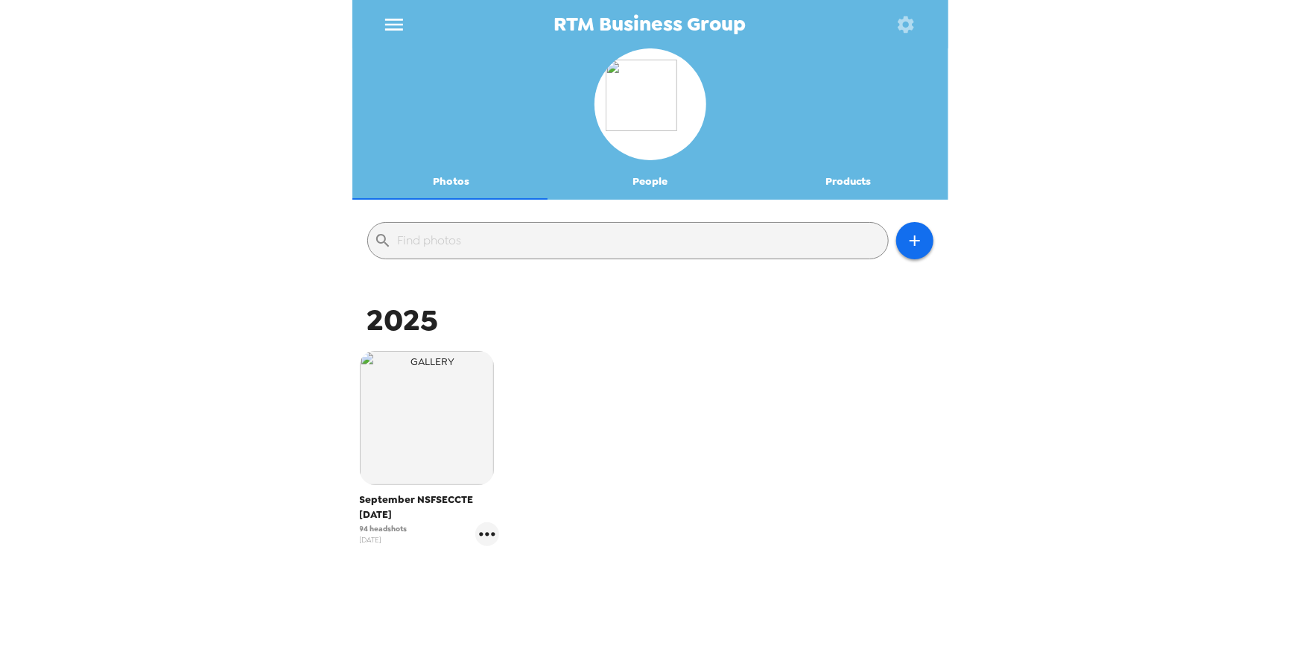
click at [456, 185] on button "Photos" at bounding box center [451, 182] width 199 height 36
click at [909, 240] on icon "button" at bounding box center [914, 240] width 10 height 10
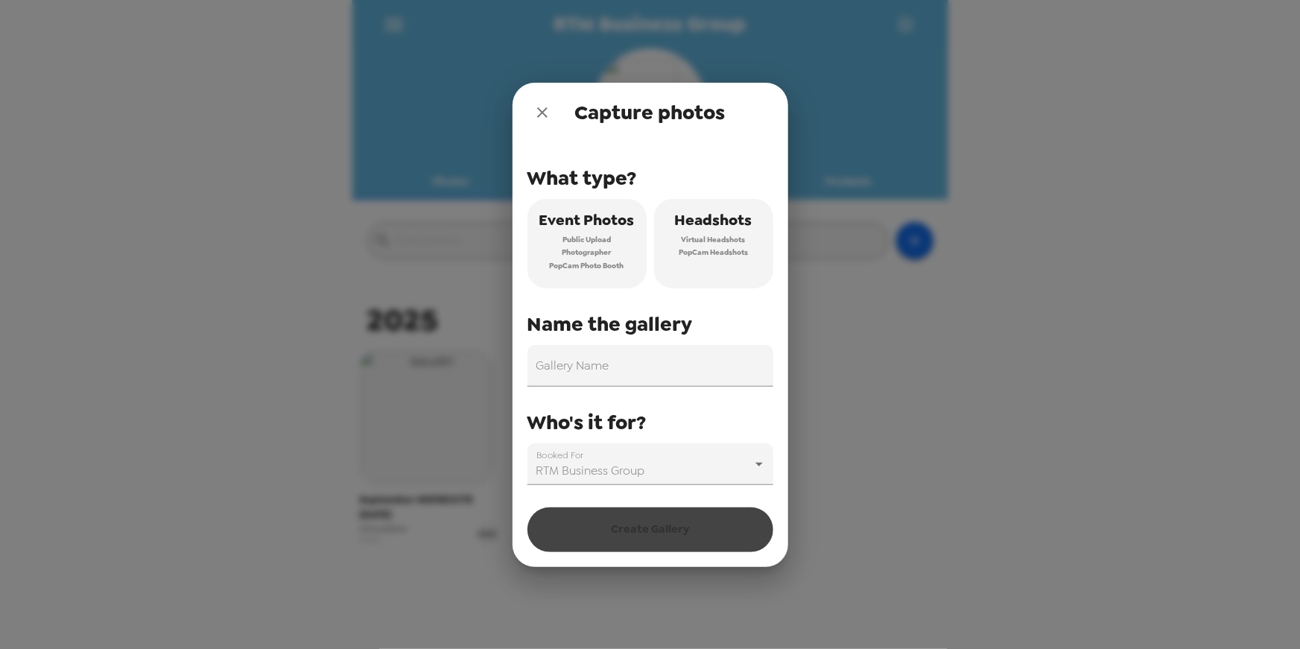
click at [540, 105] on icon "close" at bounding box center [542, 113] width 18 height 18
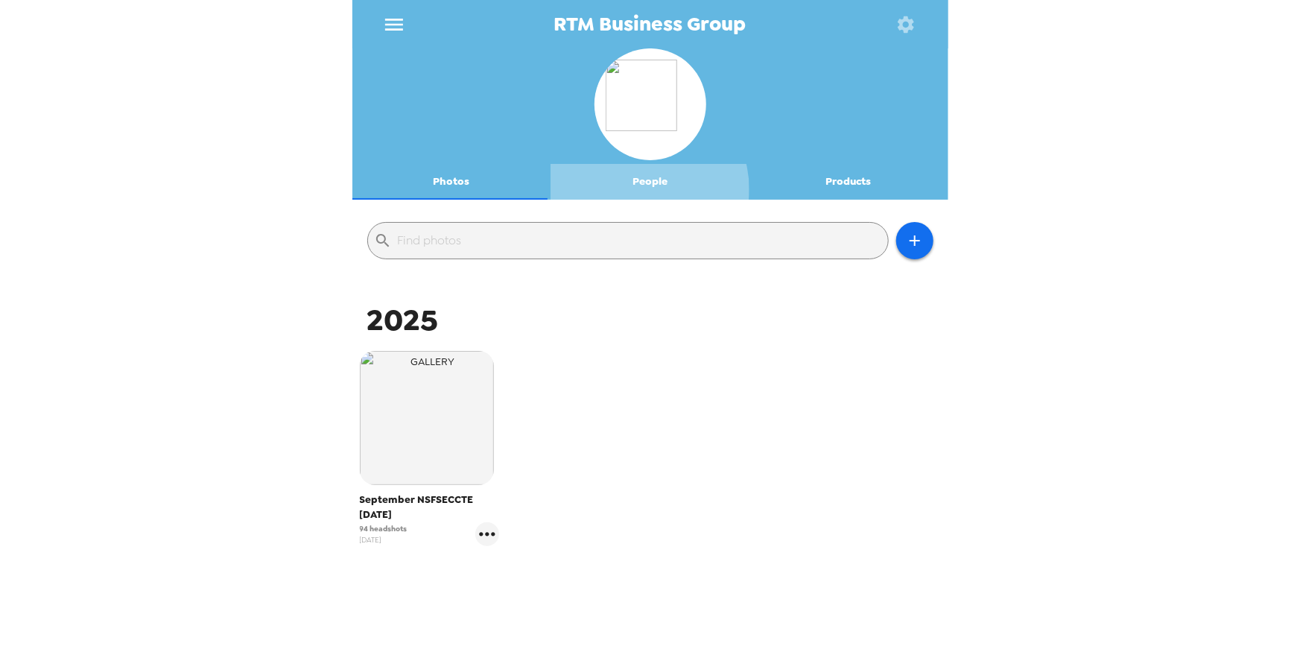
click at [638, 189] on button "People" at bounding box center [649, 182] width 199 height 36
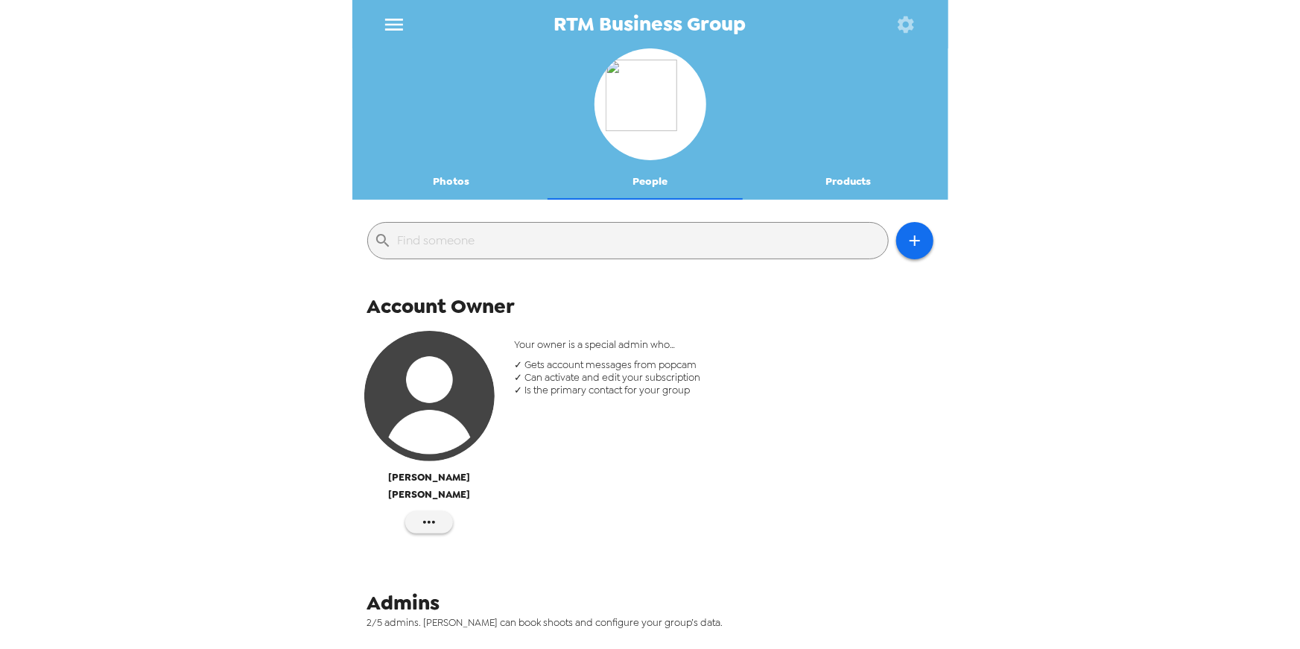
click at [448, 183] on button "Photos" at bounding box center [451, 182] width 199 height 36
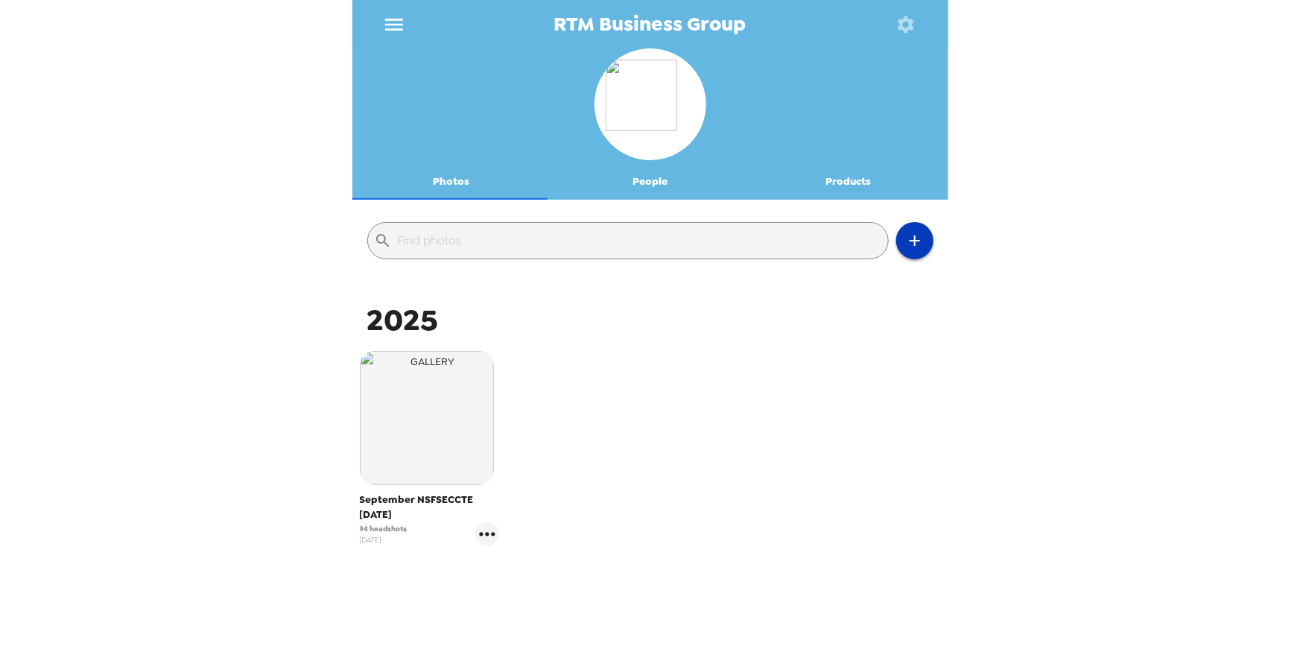
click at [911, 244] on icon "button" at bounding box center [915, 241] width 18 height 18
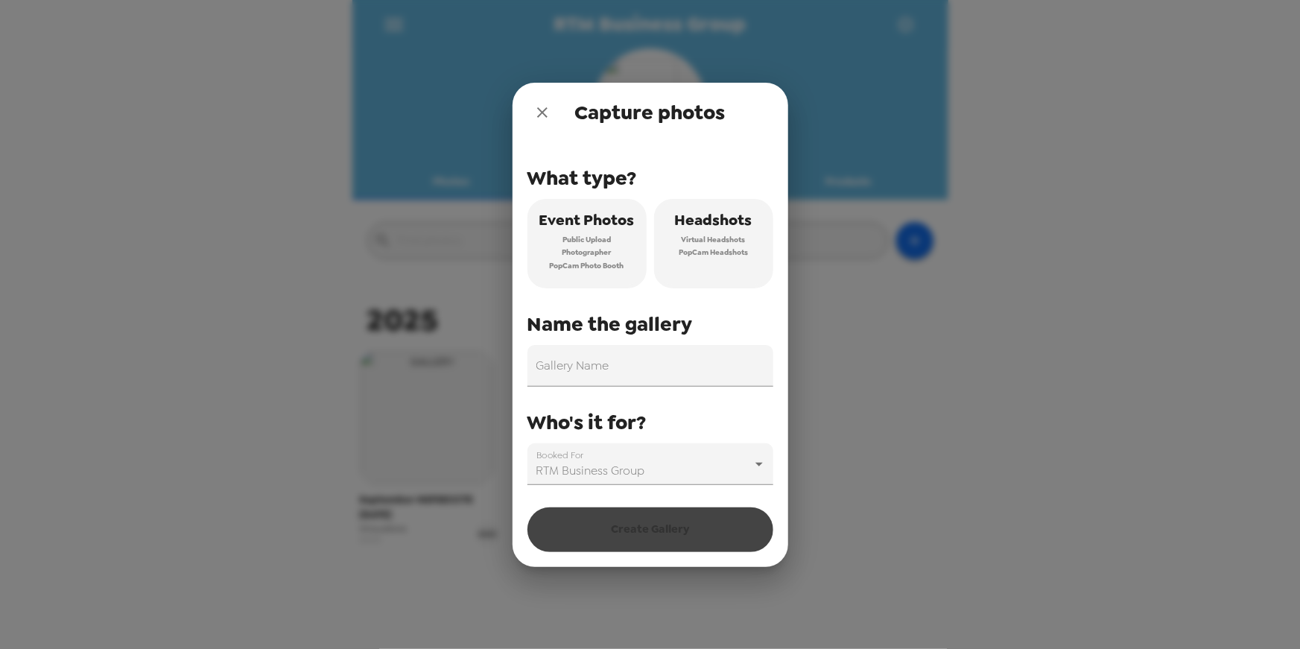
click at [719, 315] on div "What type? Event Photos Public Upload Photographer PopCam Photo Booth Headshots…" at bounding box center [650, 313] width 246 height 343
click at [197, 154] on div "Capture photos What type? Event Photos Public Upload Photographer PopCam Photo …" at bounding box center [650, 324] width 1300 height 649
click at [542, 115] on icon "close" at bounding box center [542, 113] width 18 height 18
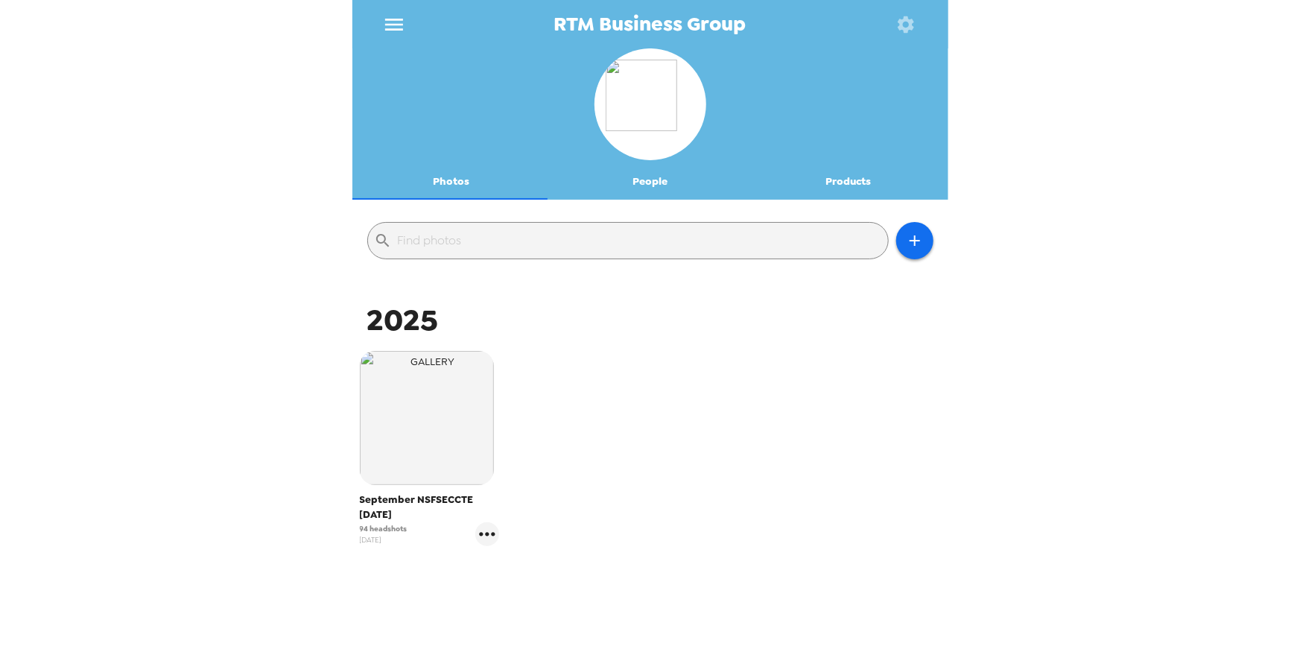
click at [194, 198] on div "RTM Business Group Photos People Products ​ [DATE] NSFSECCTE [DATE] 94 headshot…" at bounding box center [650, 324] width 1300 height 649
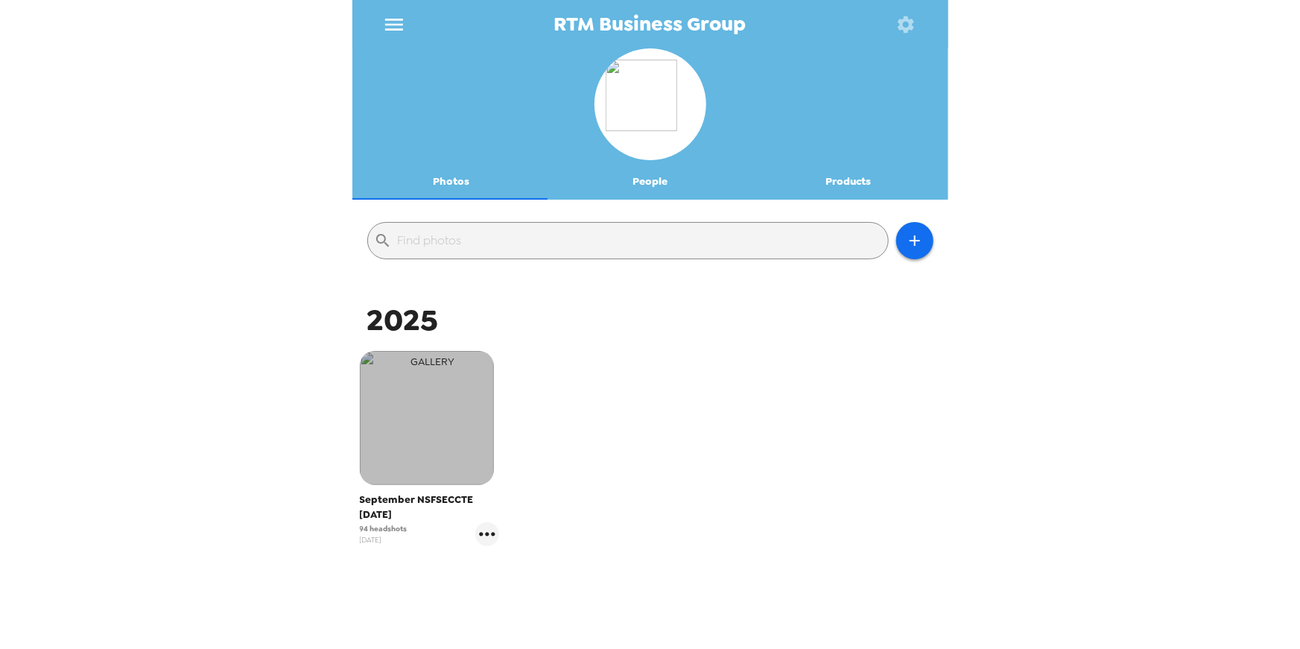
click at [418, 459] on img "button" at bounding box center [427, 418] width 134 height 134
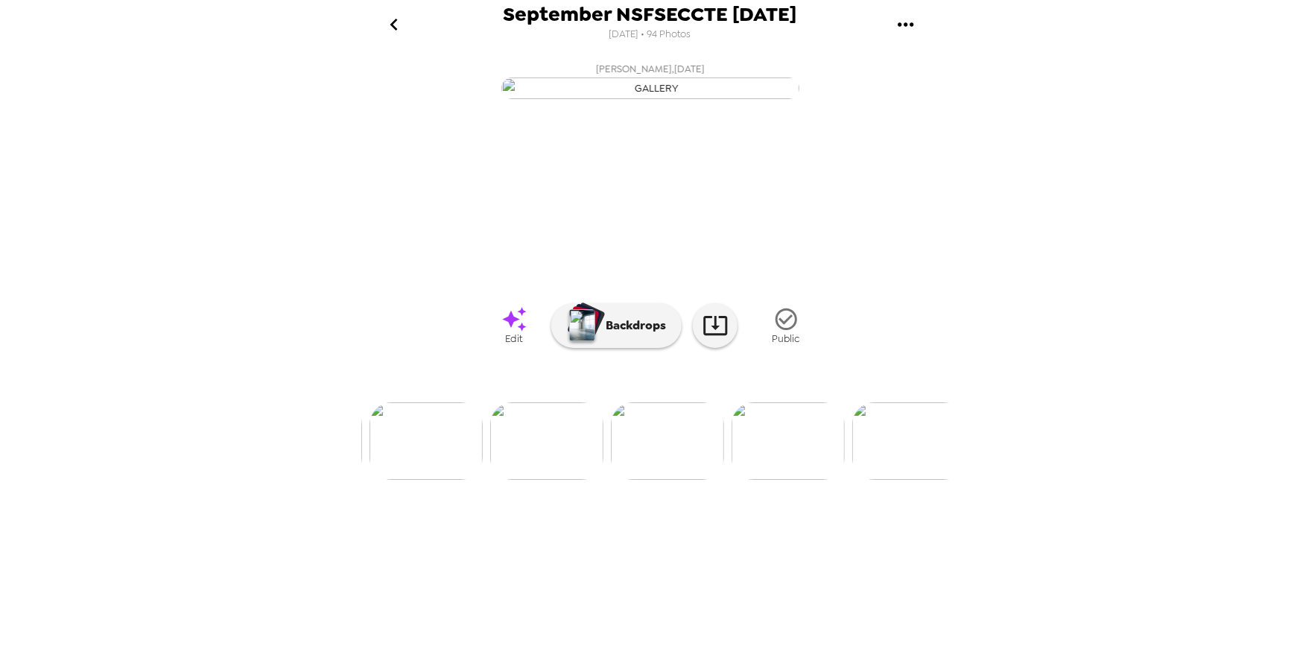
scroll to position [0, 8858]
